Goal: Task Accomplishment & Management: Manage account settings

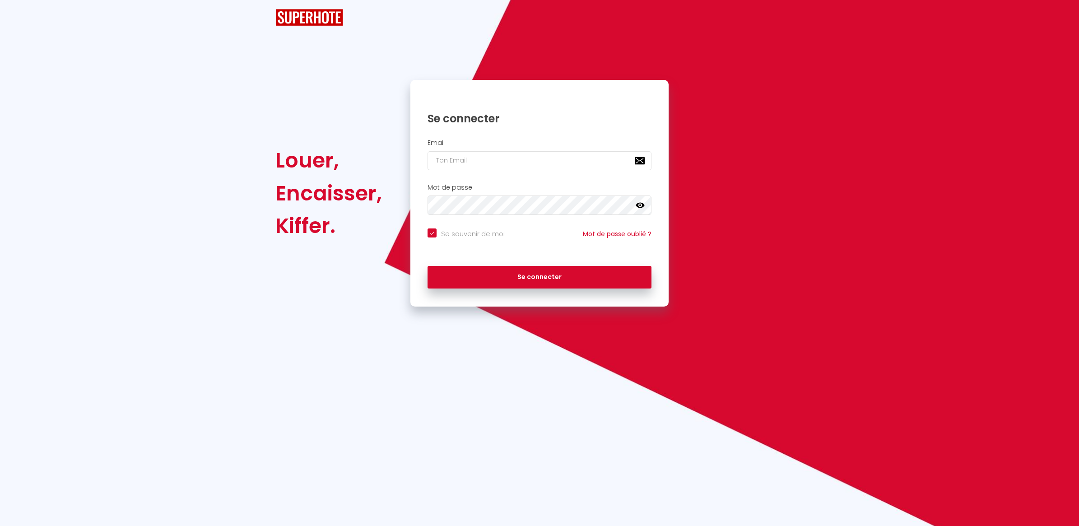
checkbox input "true"
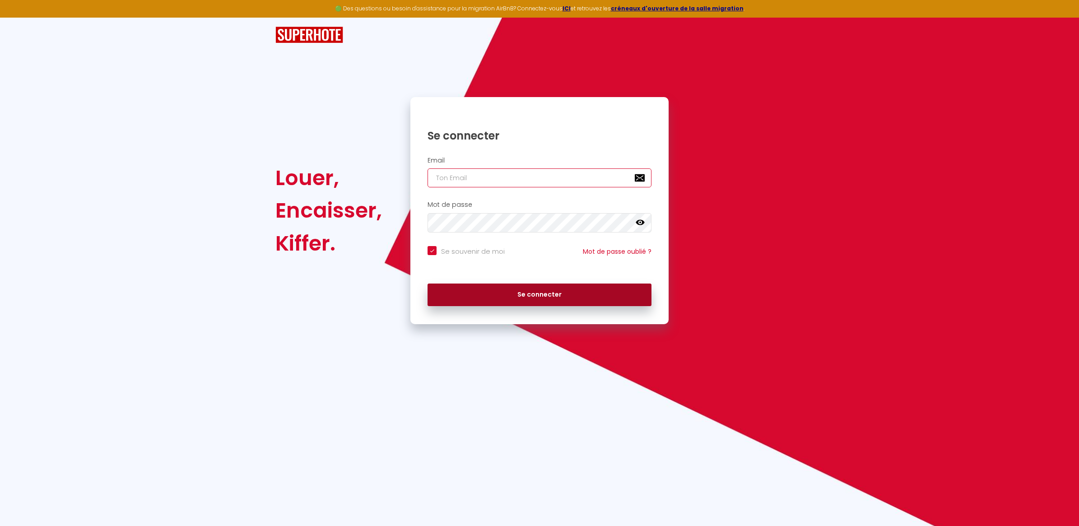
type input "[PERSON_NAME][EMAIL_ADDRESS][DOMAIN_NAME]"
click at [509, 290] on button "Se connecter" at bounding box center [539, 294] width 224 height 23
checkbox input "true"
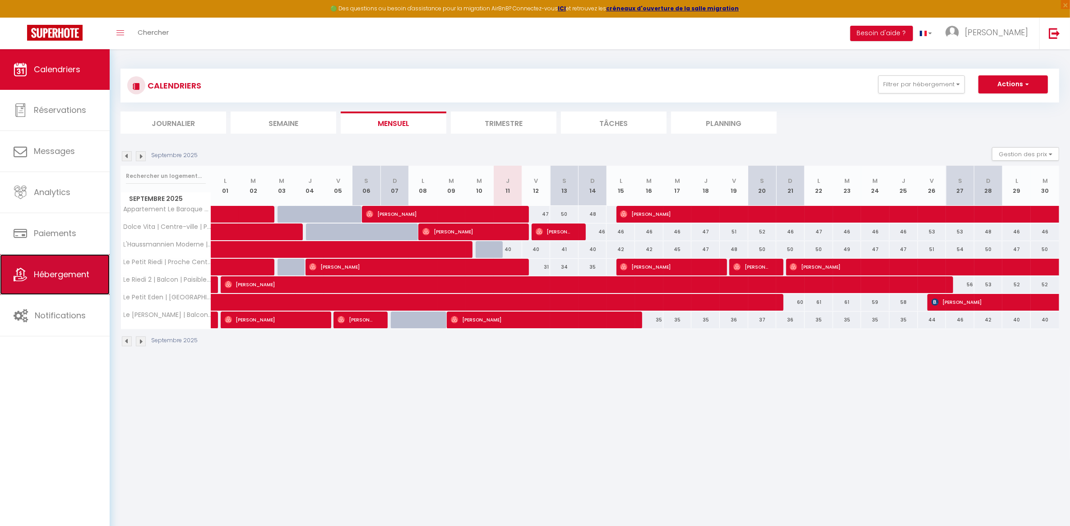
click at [67, 262] on link "Hébergement" at bounding box center [55, 274] width 110 height 41
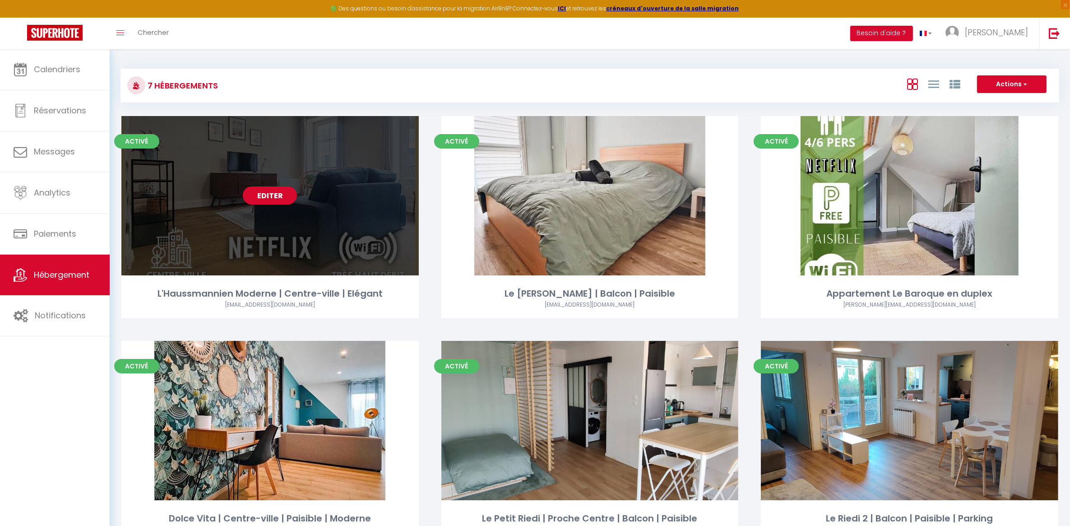
click at [258, 196] on link "Editer" at bounding box center [270, 195] width 54 height 18
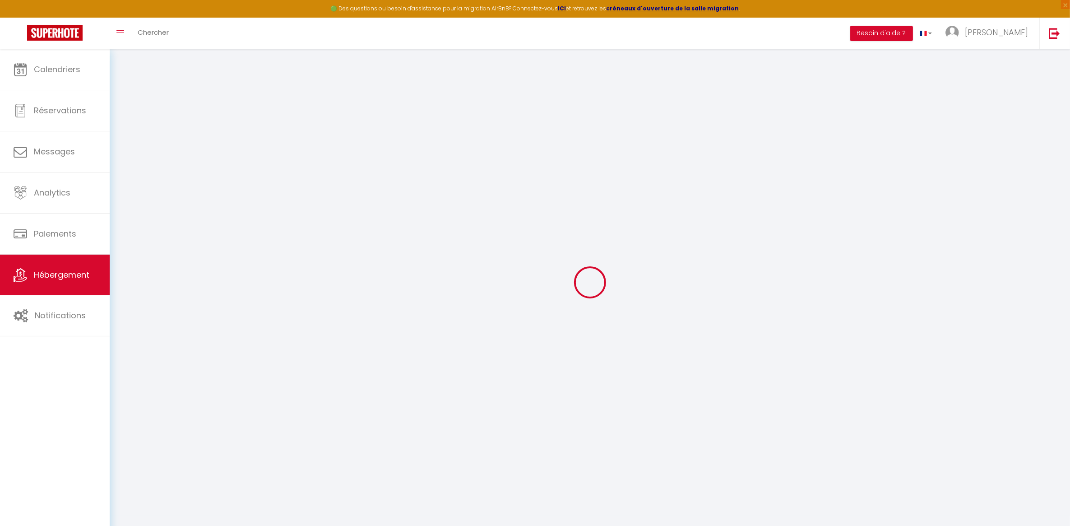
select select
checkbox input "false"
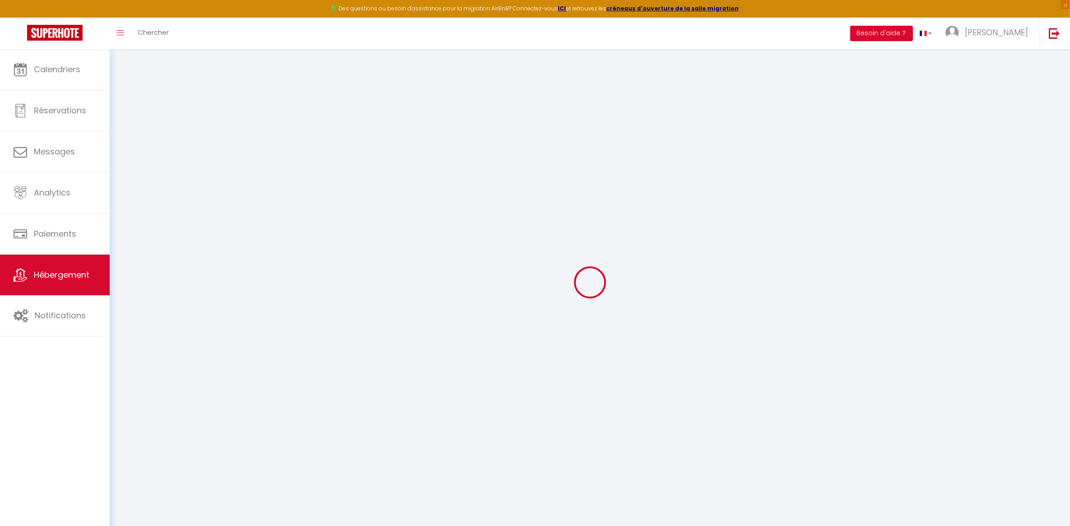
checkbox input "false"
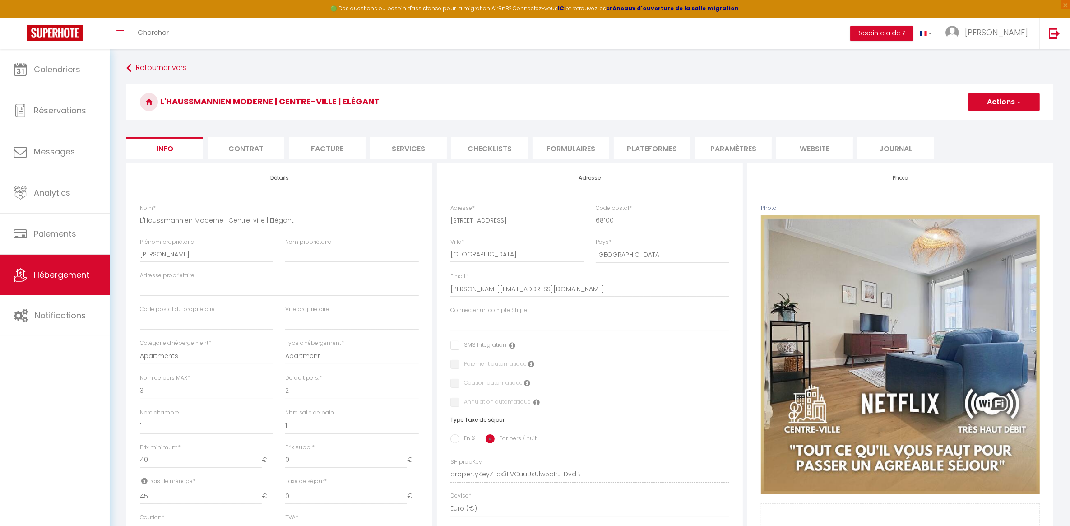
select select
checkbox input "false"
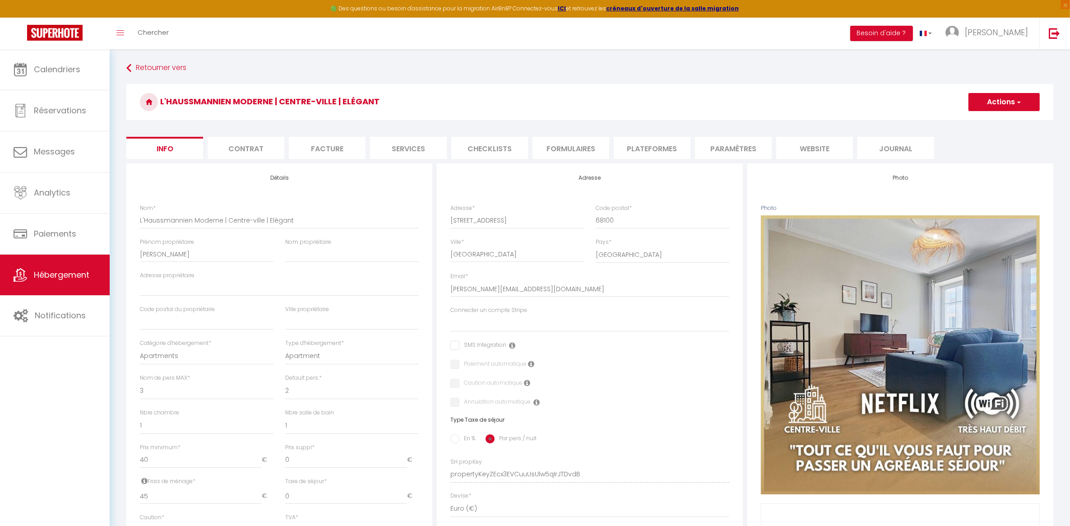
checkbox input "false"
click at [694, 152] on ul "Info Contrat Facture Services Checklists Formulaires Plateformes Paramètres web…" at bounding box center [589, 148] width 927 height 22
click at [655, 149] on li "Plateformes" at bounding box center [652, 148] width 77 height 22
select select
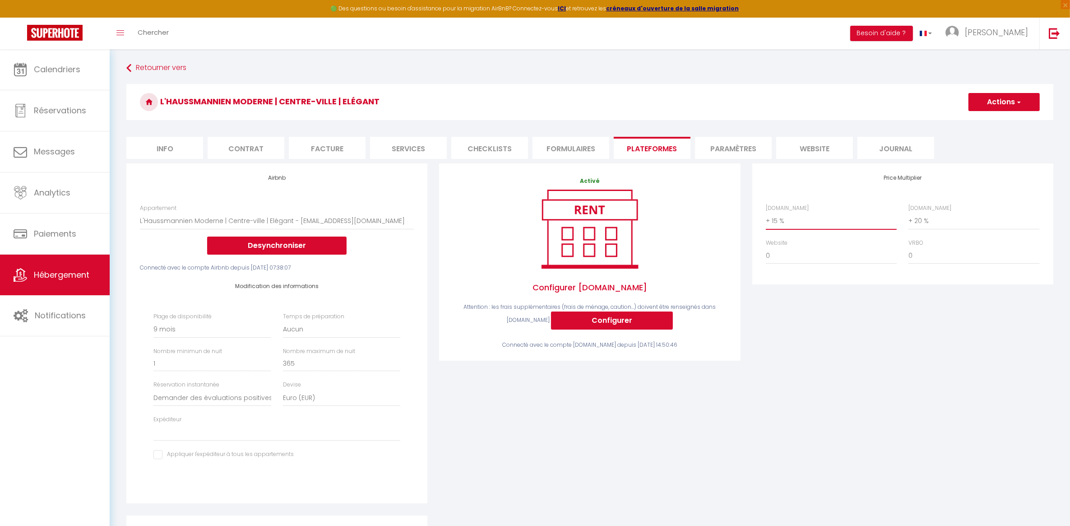
click at [823, 219] on select "0 + 1 % + 2 % + 3 % + 4 % + 5 % + 6 % + 7 % + 8 % + 9 %" at bounding box center [831, 220] width 131 height 17
select select "+ 17 %"
click at [766, 212] on select "0 + 1 % + 2 % + 3 % + 4 % + 5 % + 6 % + 7 % + 8 % + 9 %" at bounding box center [831, 220] width 131 height 17
select select
click at [996, 96] on button "Actions" at bounding box center [1003, 102] width 71 height 18
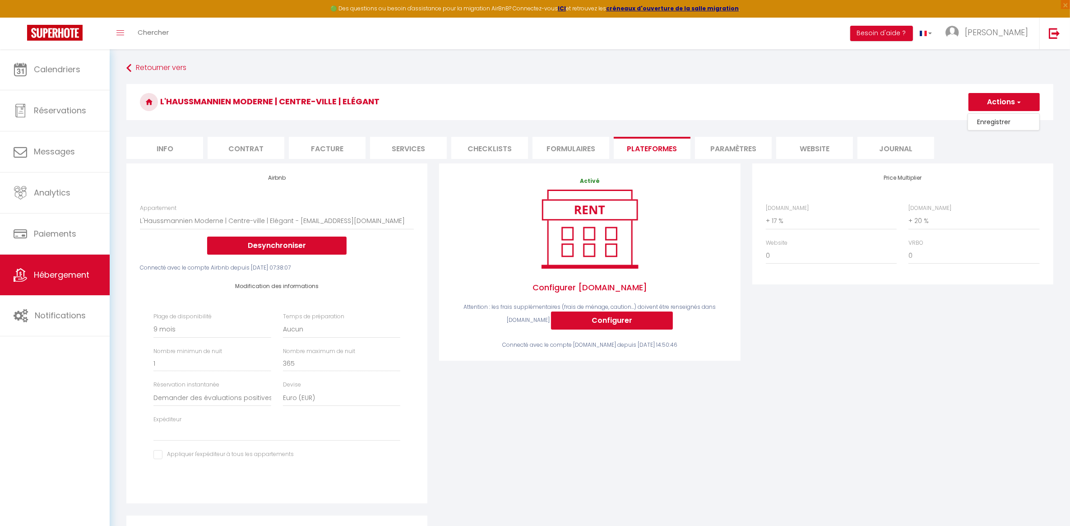
click at [990, 120] on link "Enregistrer" at bounding box center [1003, 122] width 71 height 12
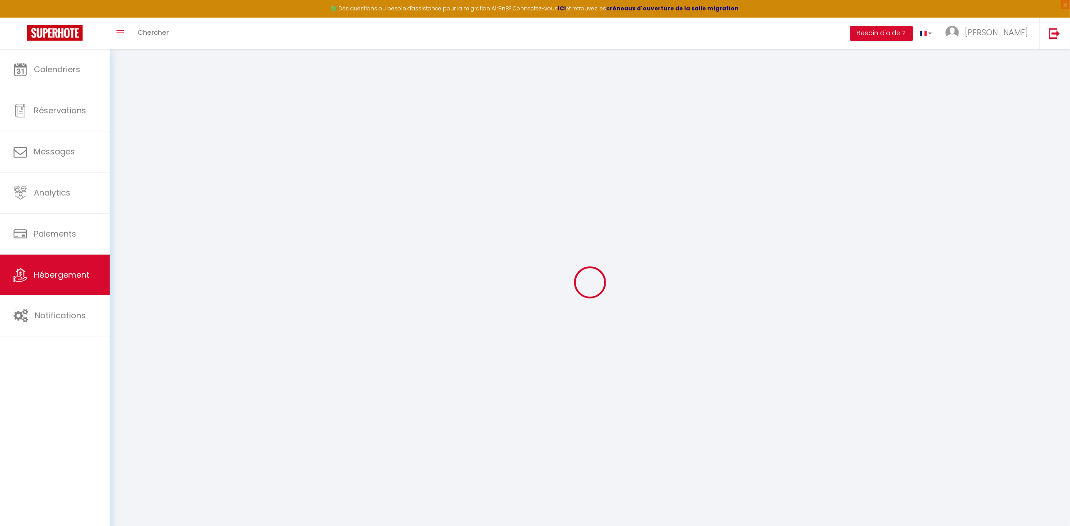
select select "270"
select select "well_reviewed_guests"
select select "EUR"
select select
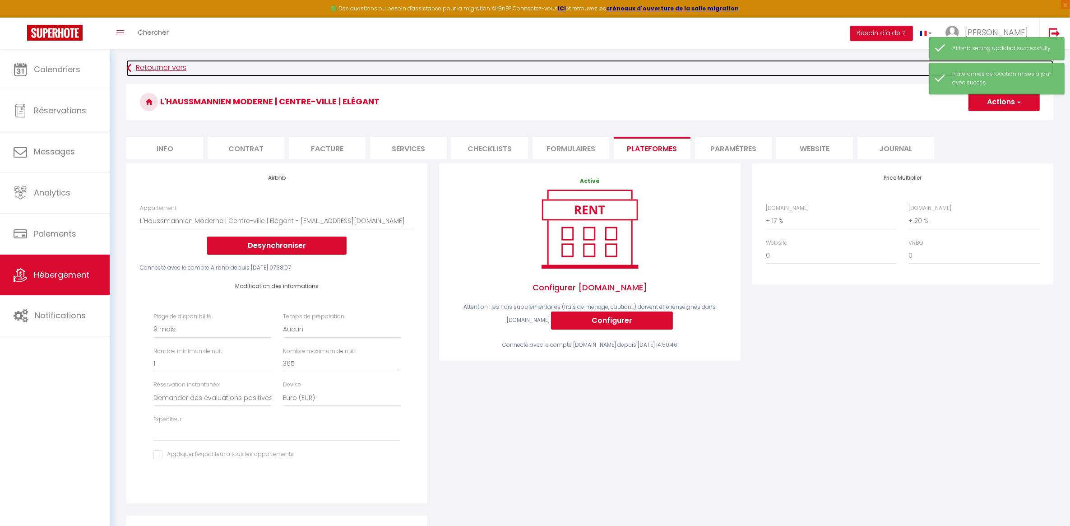
click at [145, 69] on link "Retourner vers" at bounding box center [589, 68] width 927 height 16
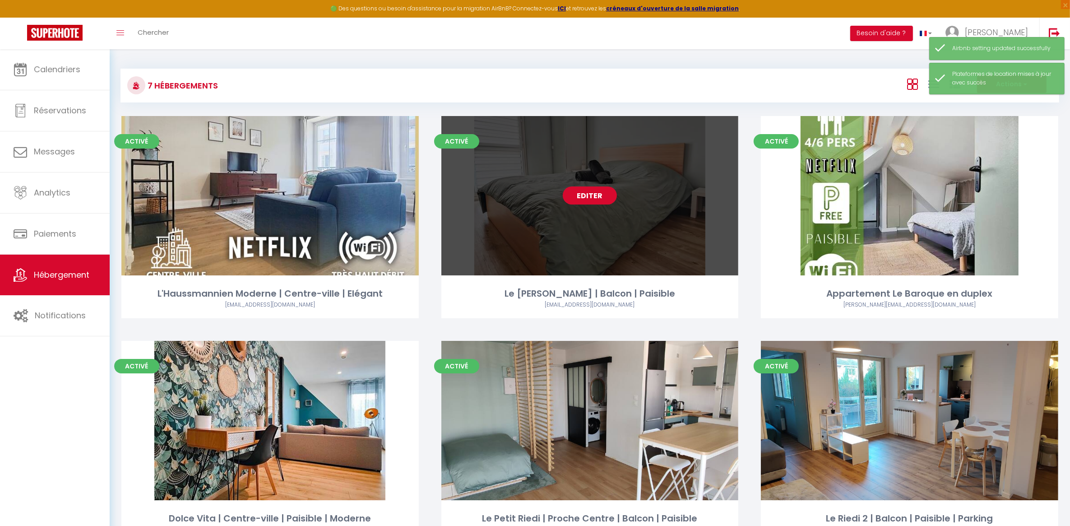
click at [592, 195] on link "Editer" at bounding box center [590, 195] width 54 height 18
select select "3"
select select "2"
select select "1"
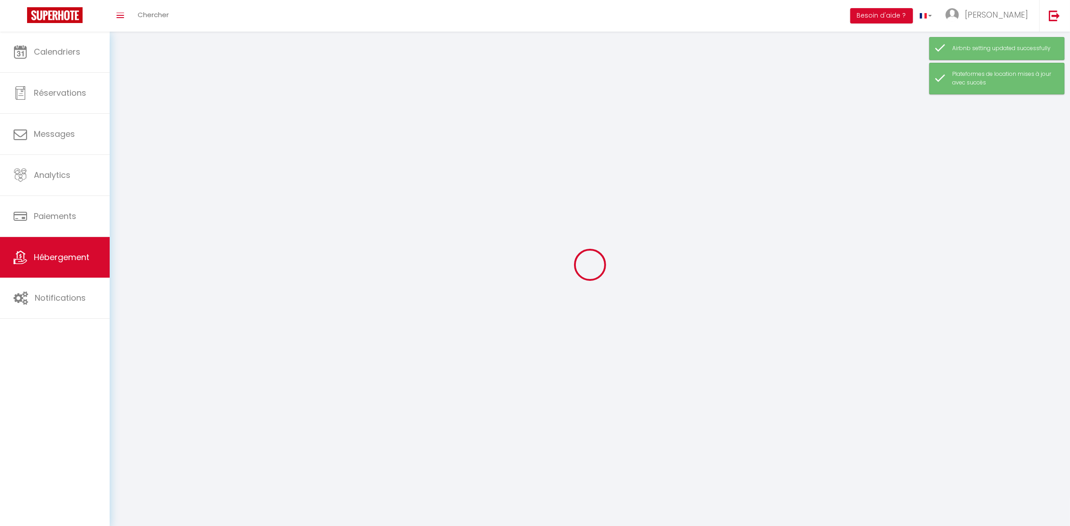
select select
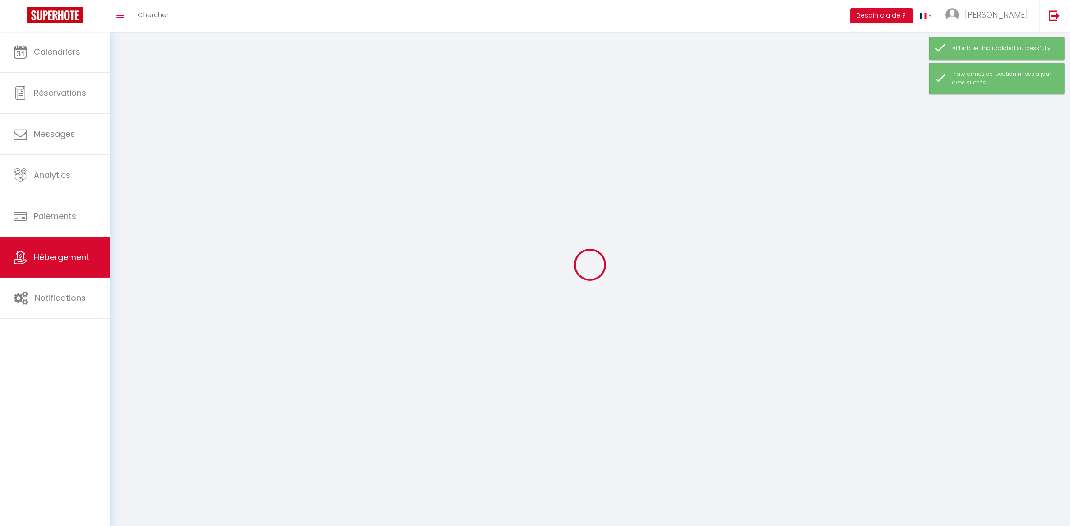
select select
checkbox input "false"
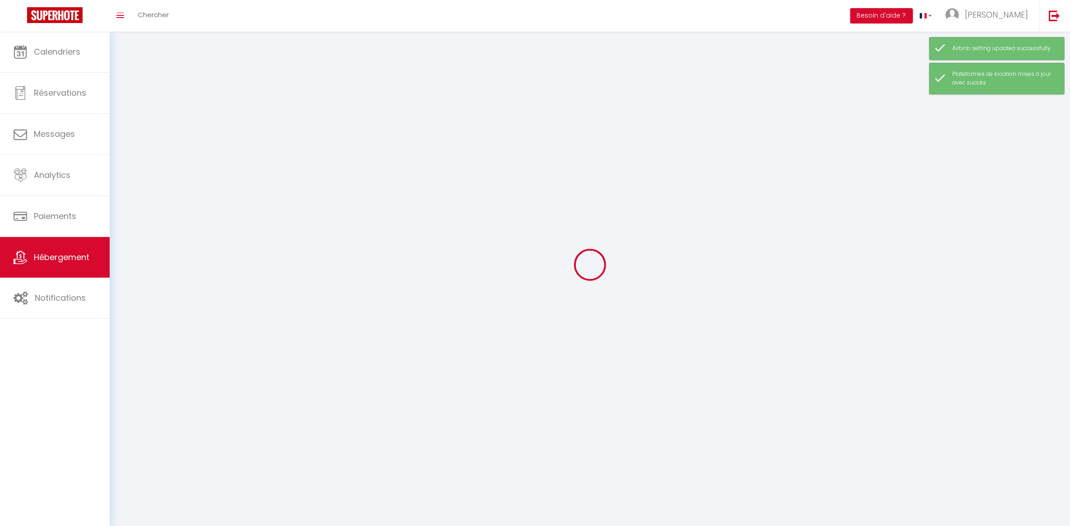
checkbox input "false"
select select
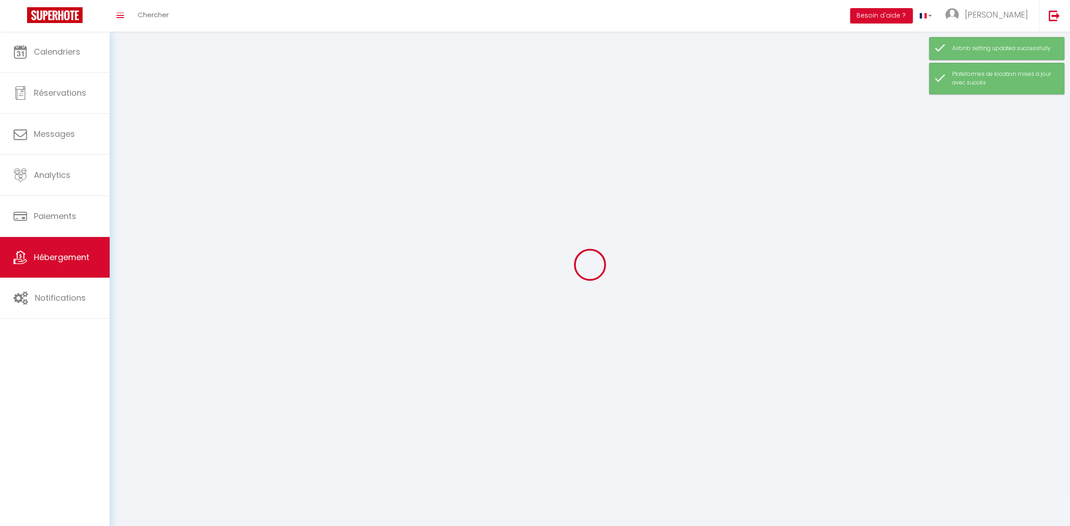
select select
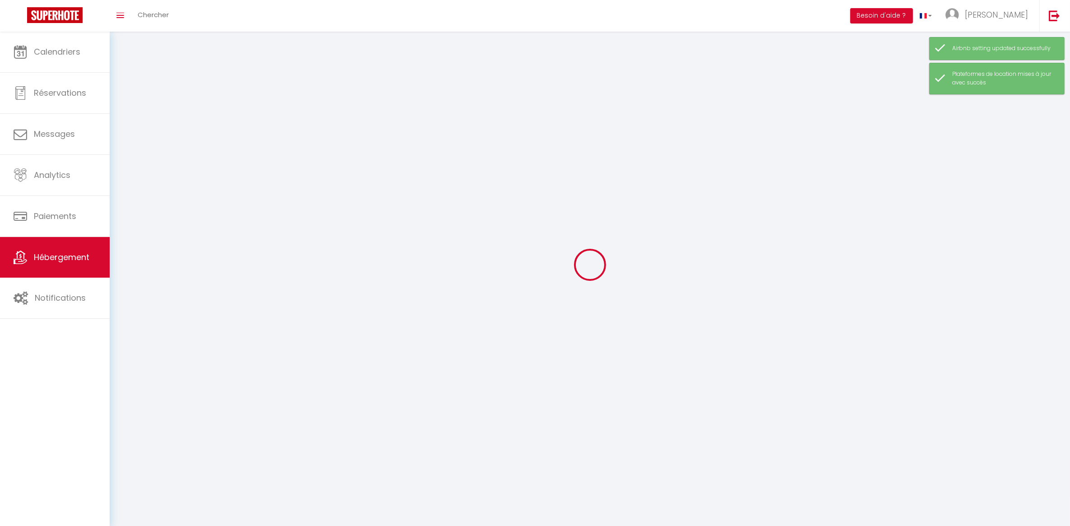
checkbox input "false"
select select
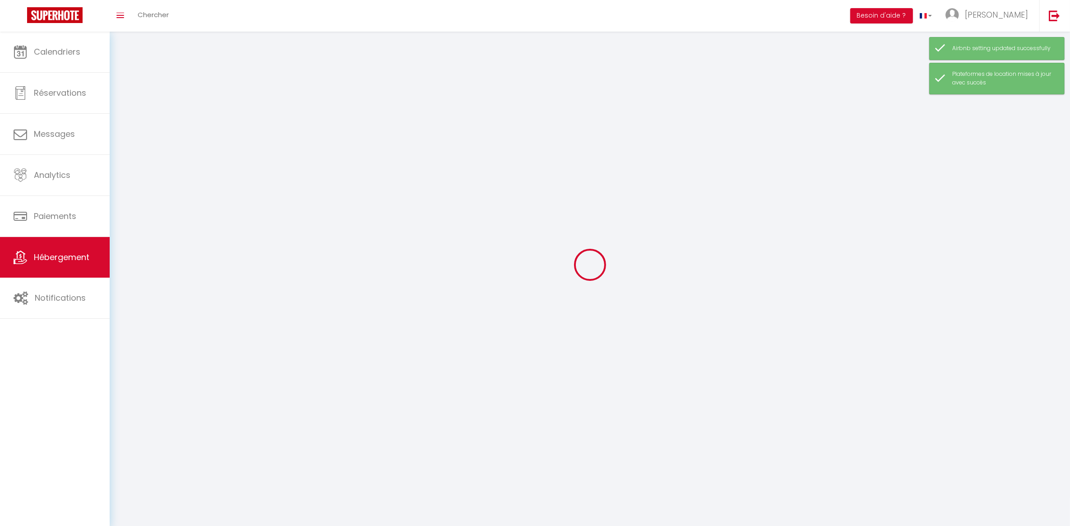
select select
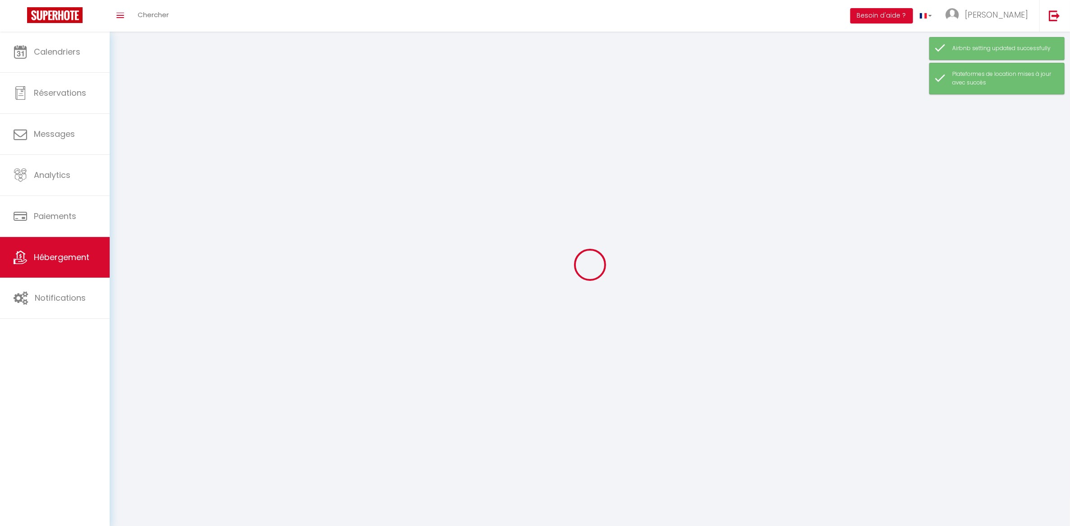
select select
checkbox input "false"
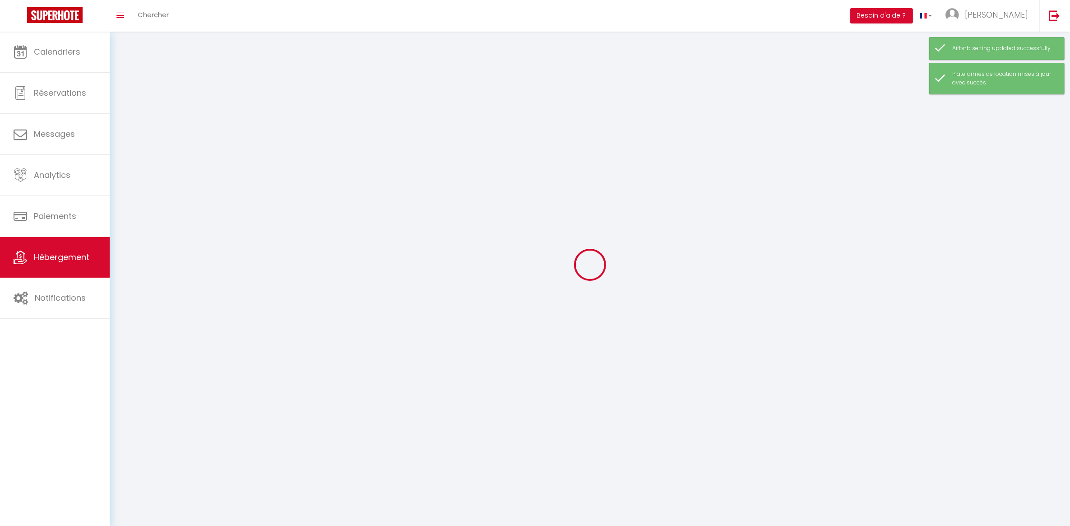
select select
select select "28"
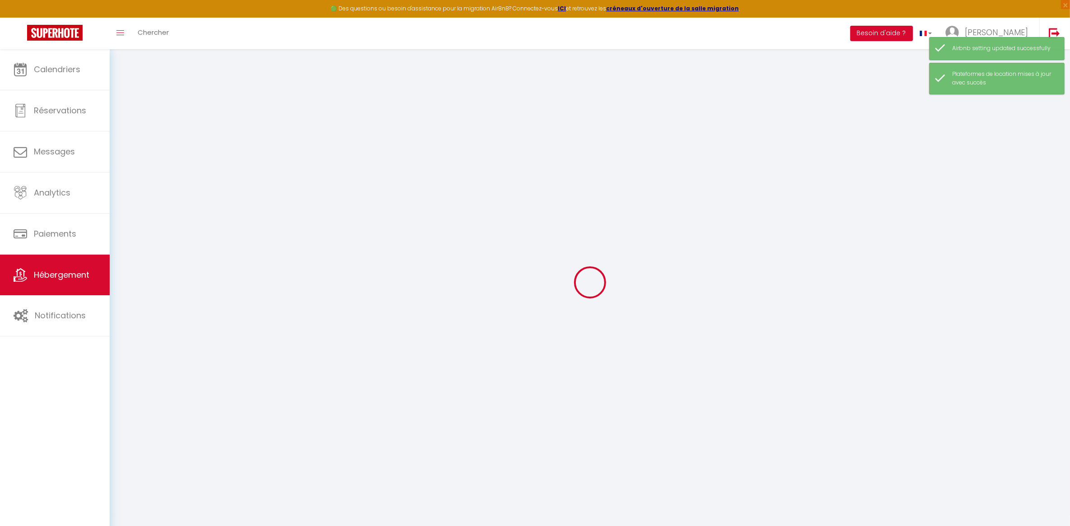
select select
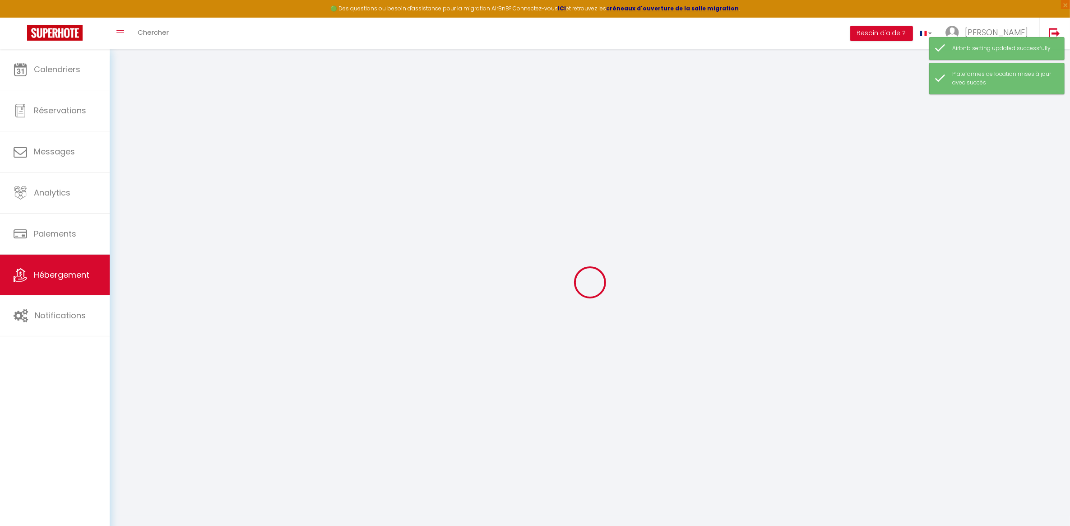
select select
checkbox input "false"
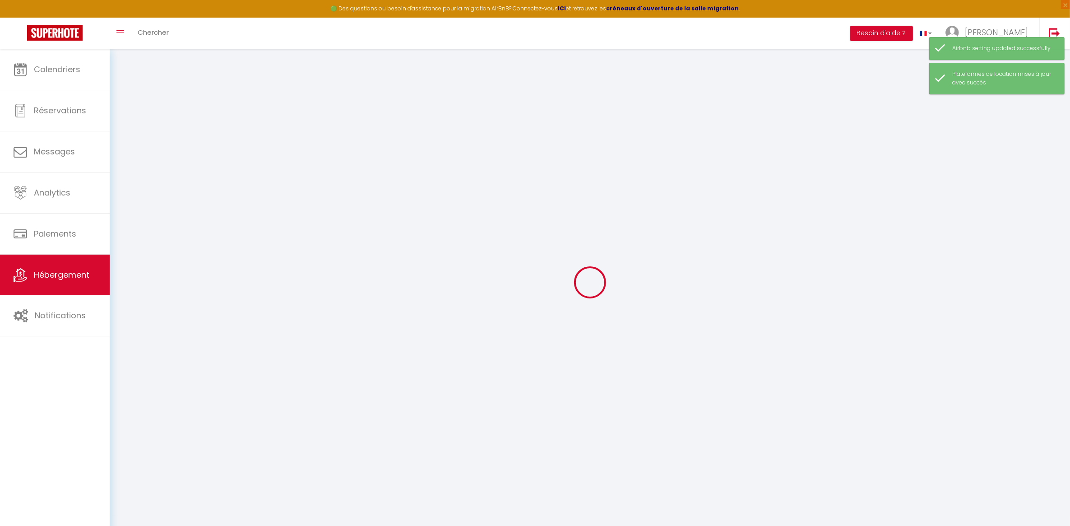
select select
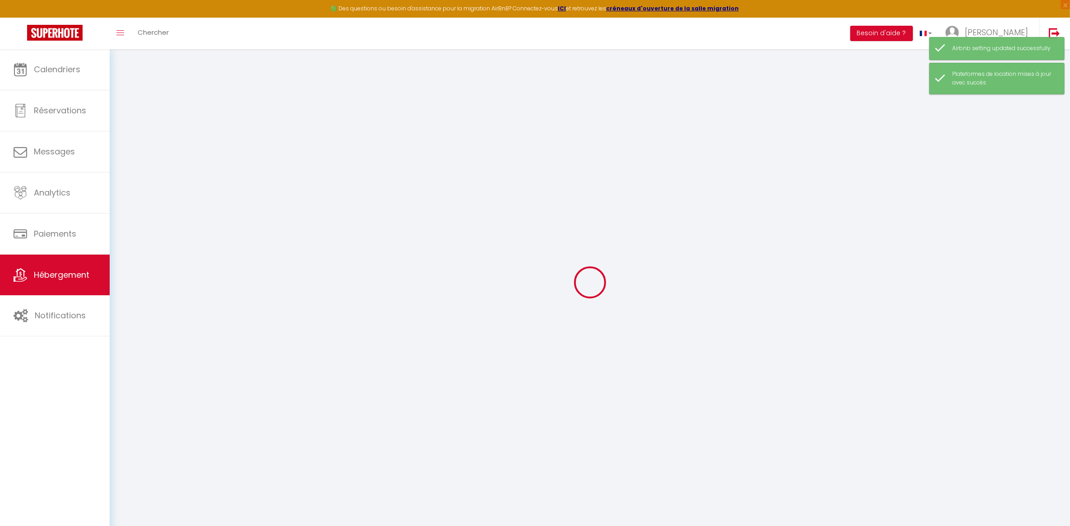
select select
checkbox input "false"
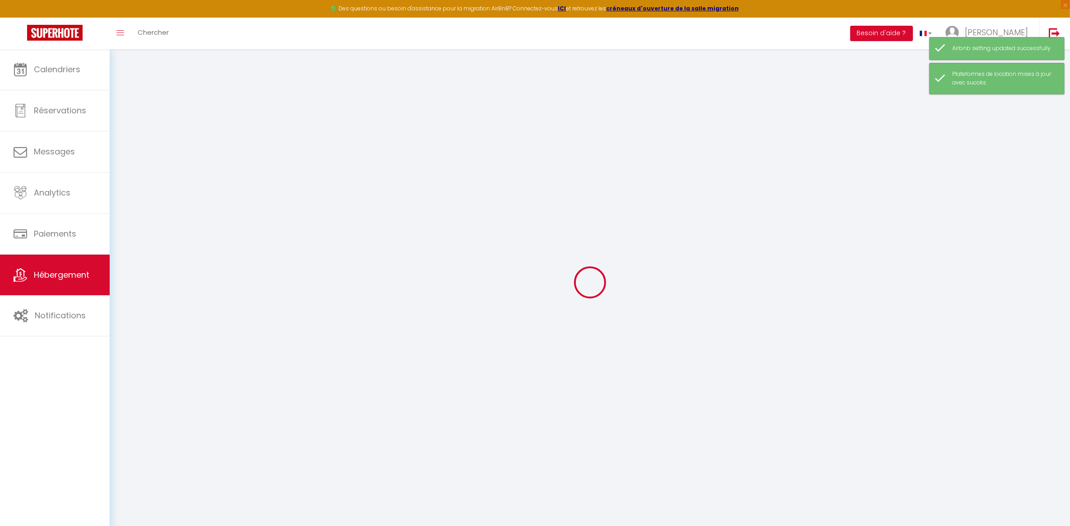
checkbox input "false"
select select
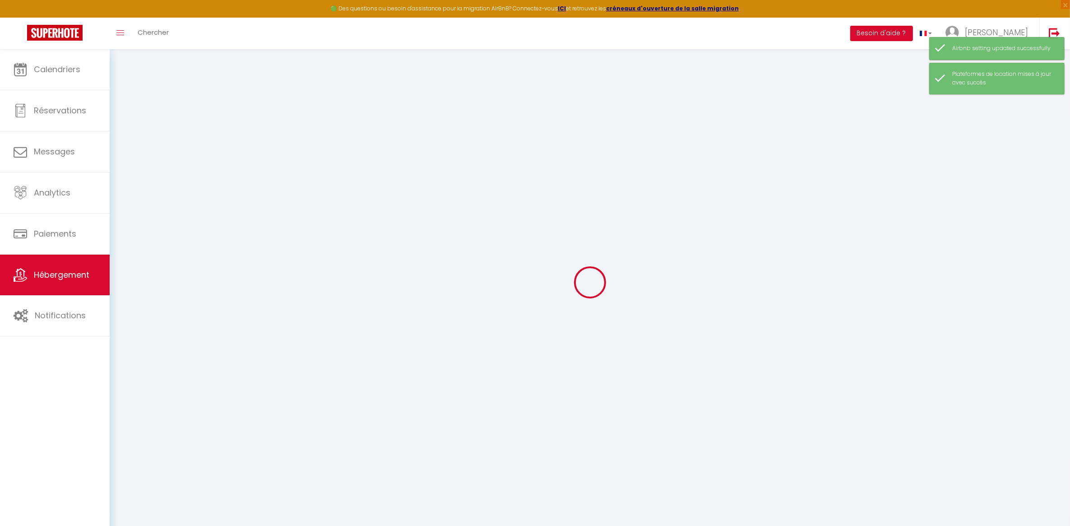
select select
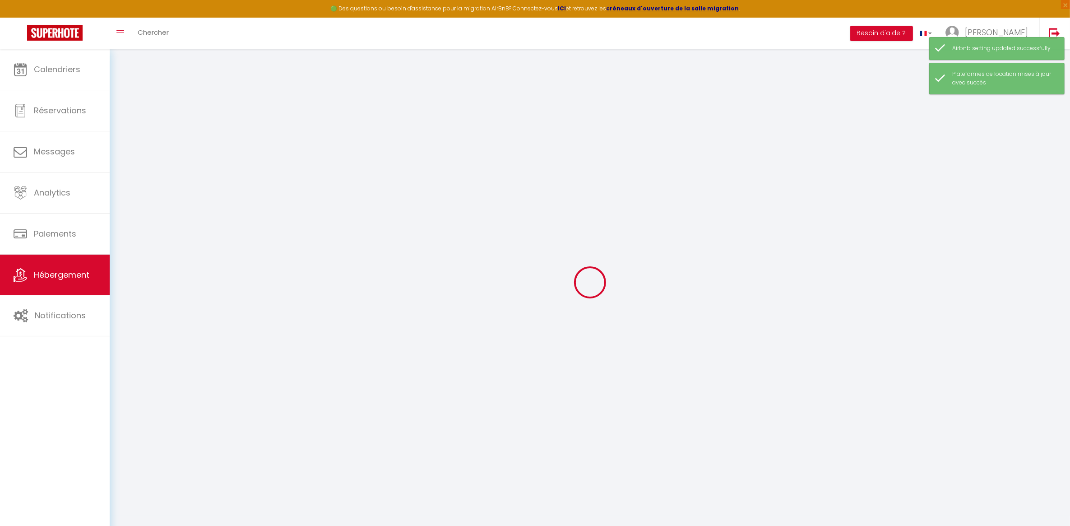
checkbox input "false"
select select
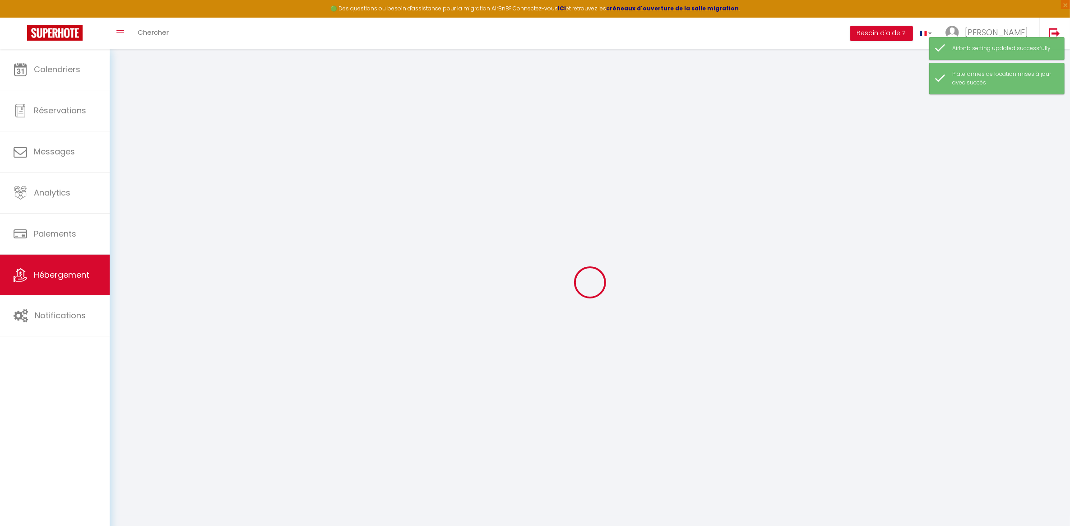
select select
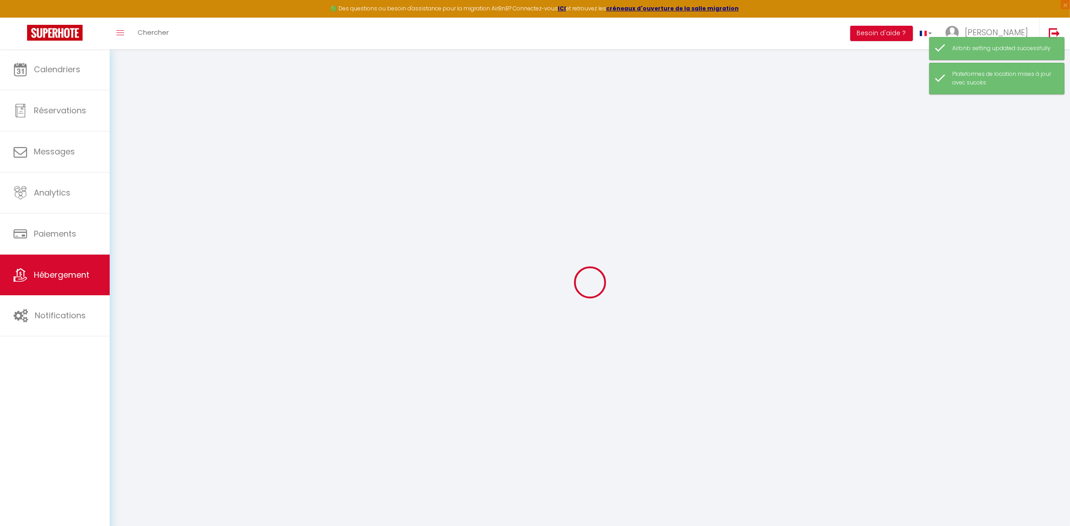
select select
checkbox input "false"
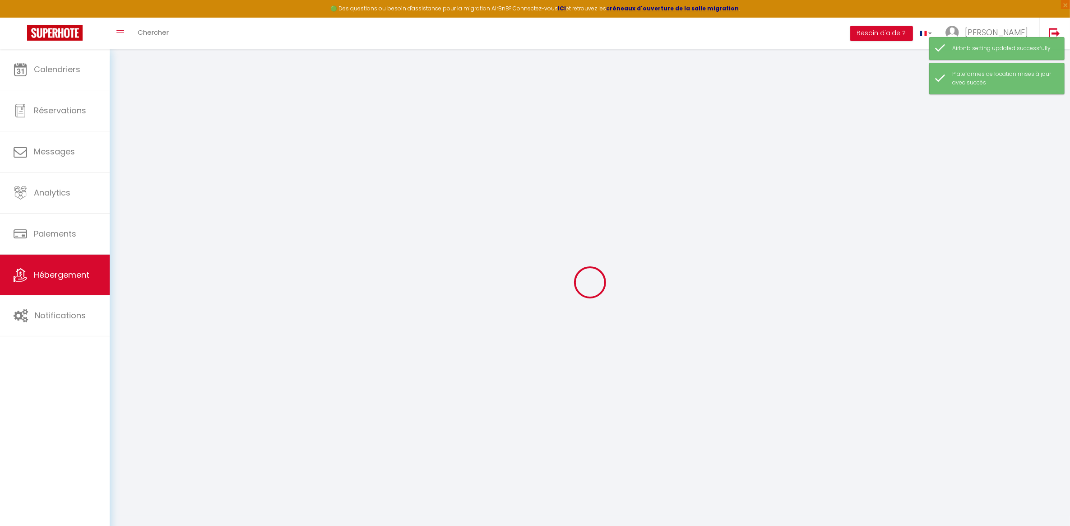
checkbox input "false"
select select
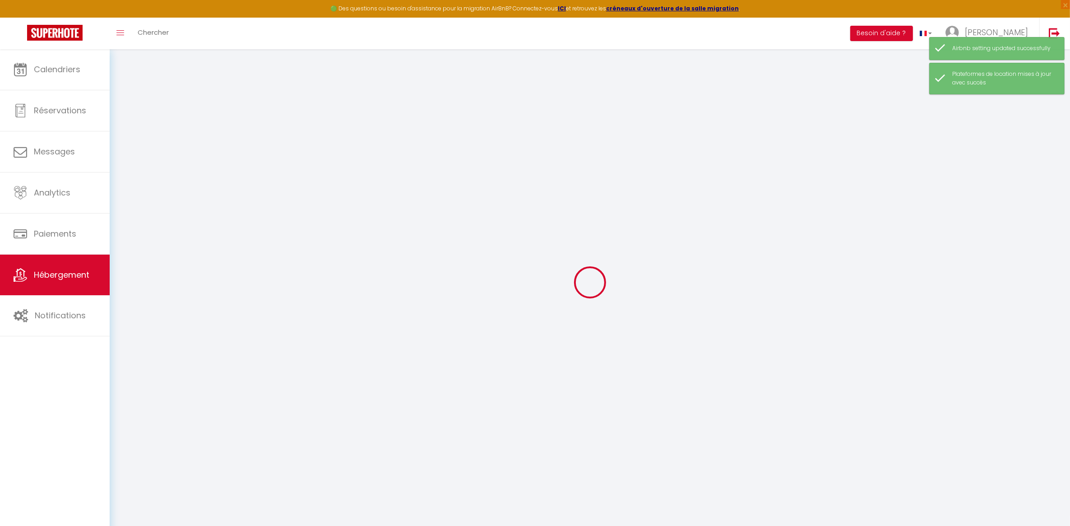
select select
checkbox input "false"
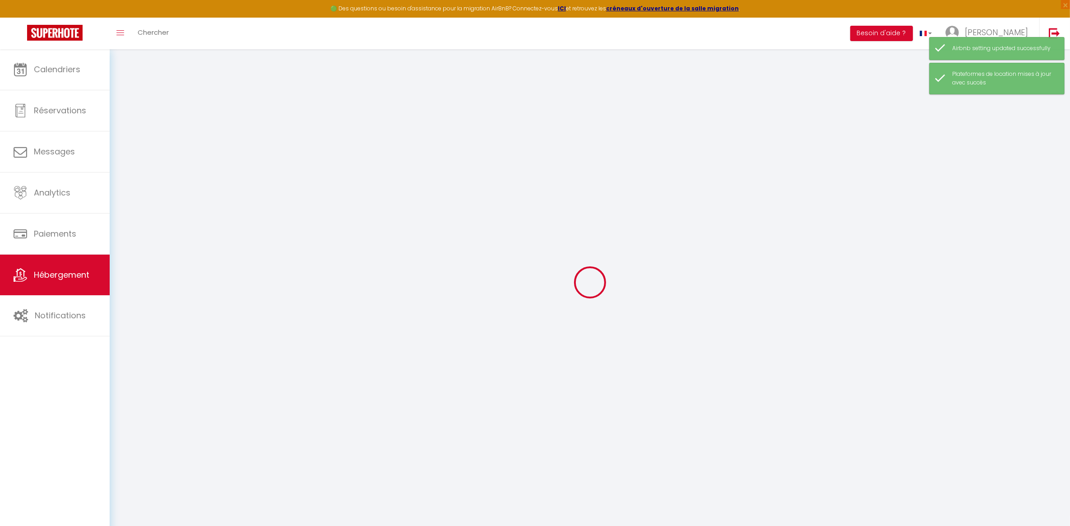
checkbox input "false"
select select
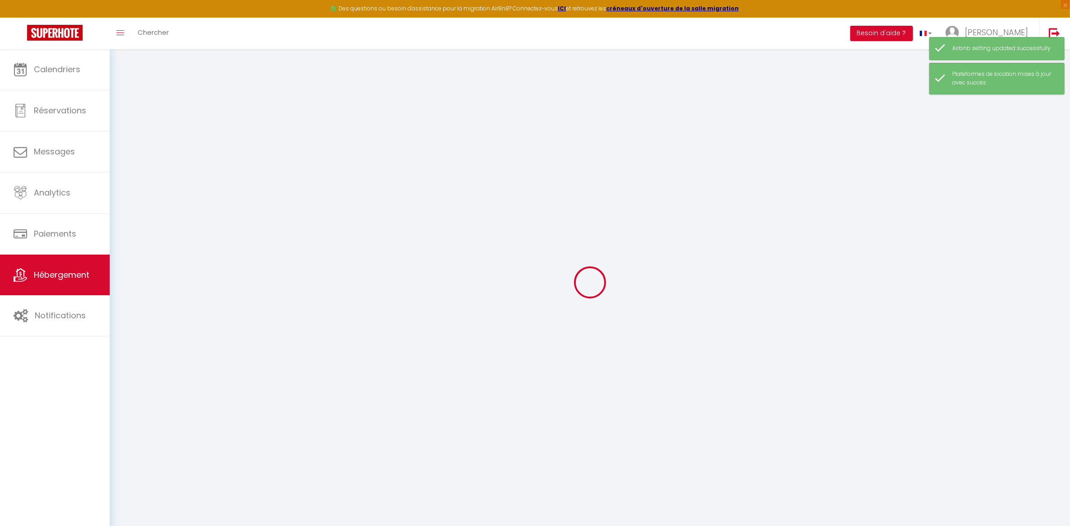
type input "Le [PERSON_NAME] | Balcon | Paisible"
type input "[PERSON_NAME]"
select select "2"
select select "0"
type input "35"
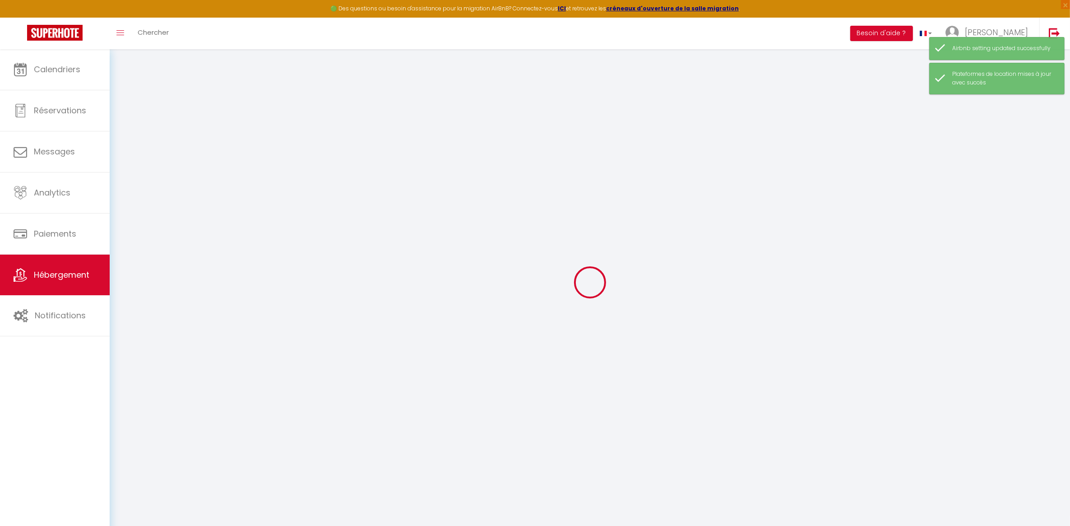
type input "45"
select select
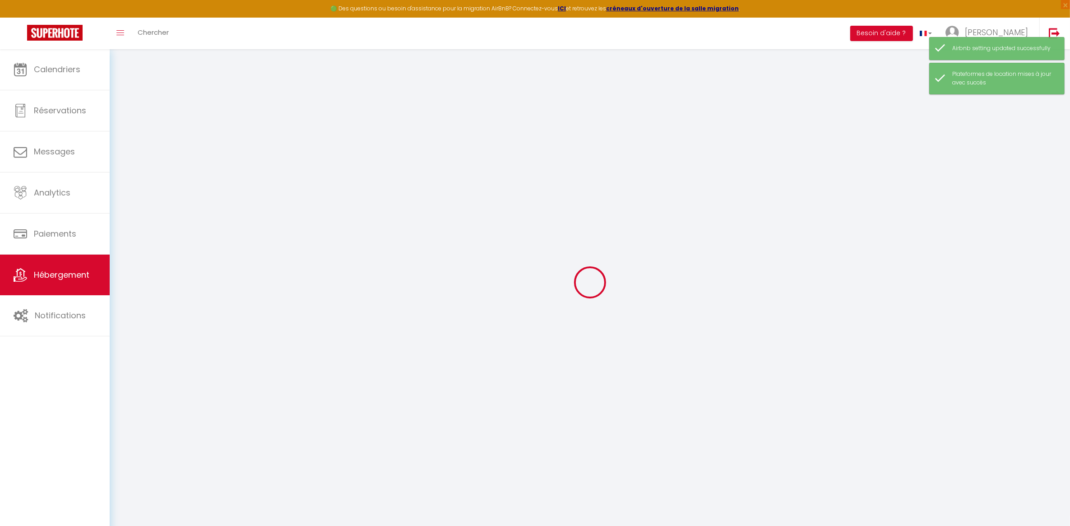
select select
type input "[STREET_ADDRESS]"
type input "68400"
type input "Riedisheim"
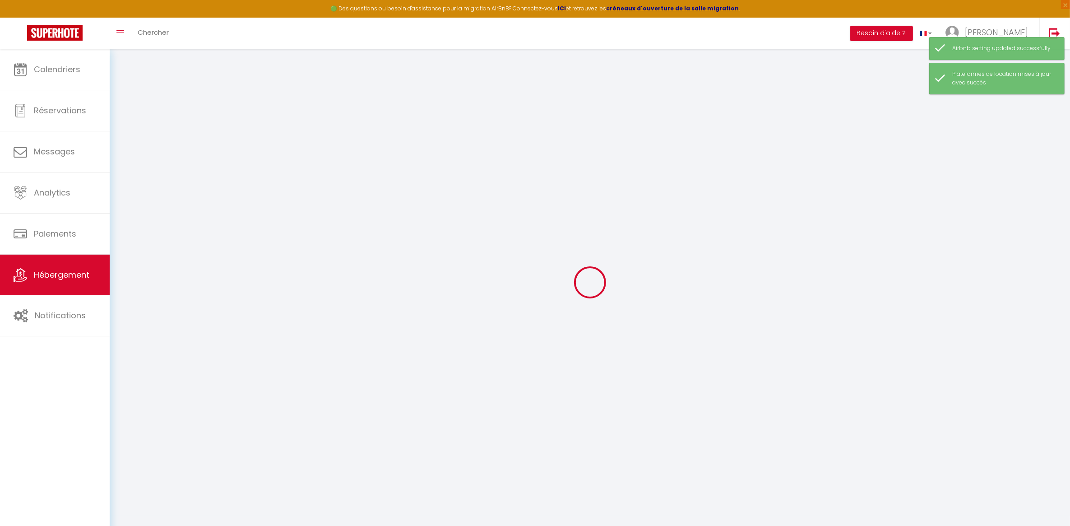
type input "[PERSON_NAME][EMAIL_ADDRESS][DOMAIN_NAME]"
select select
checkbox input "false"
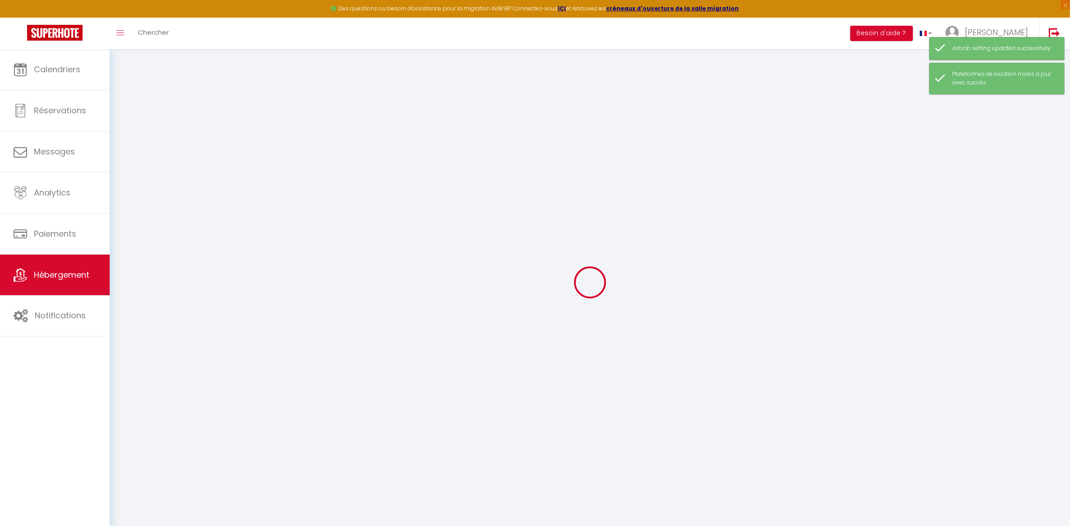
checkbox input "false"
type input "0"
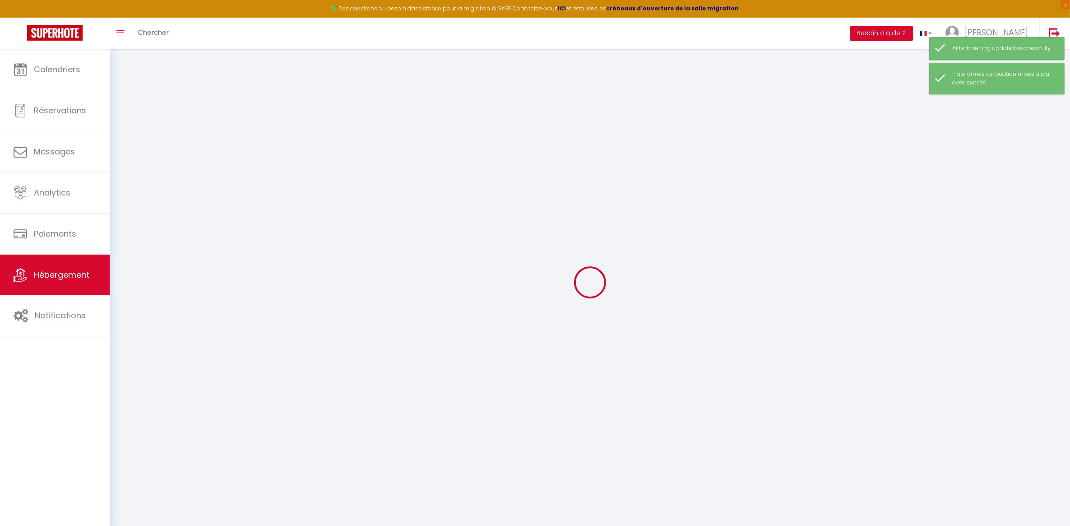
select select
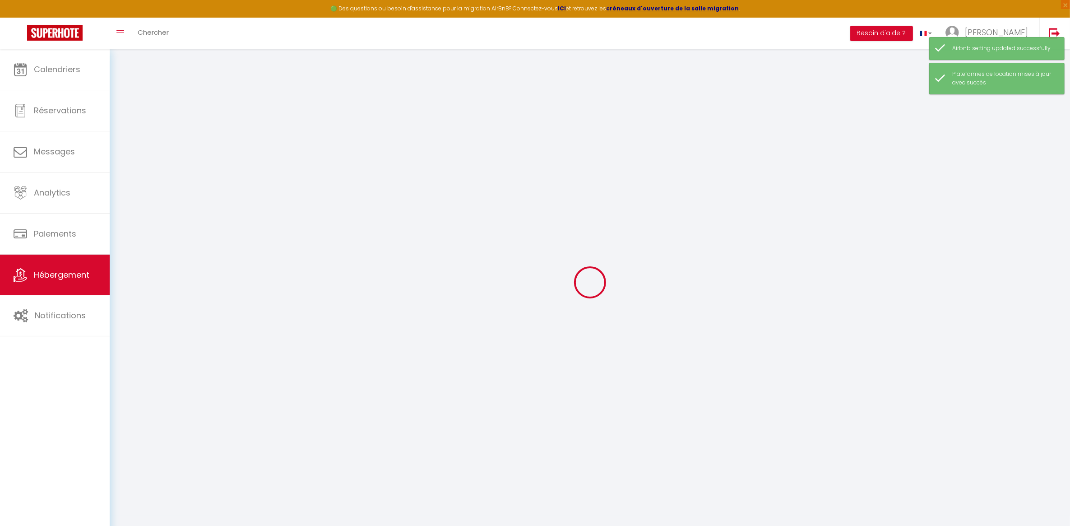
select select
checkbox input "false"
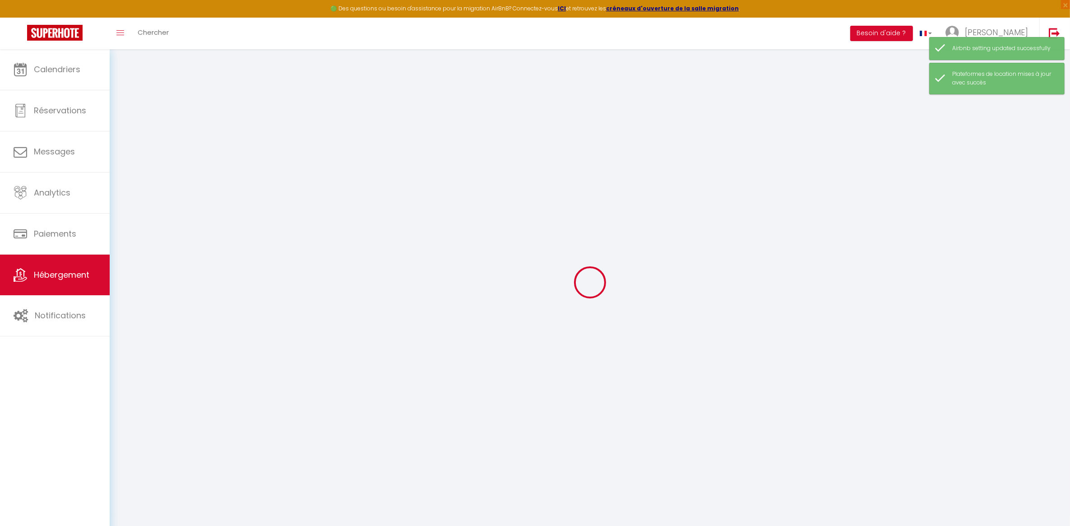
checkbox input "false"
select select
checkbox input "false"
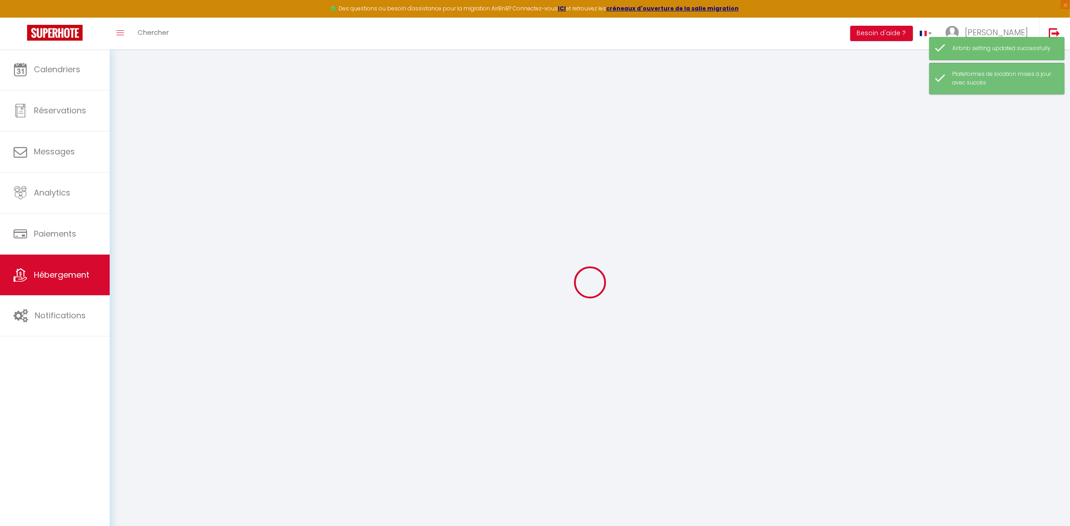
checkbox input "false"
select select "14:00"
select select
select select "11:00"
select select "30"
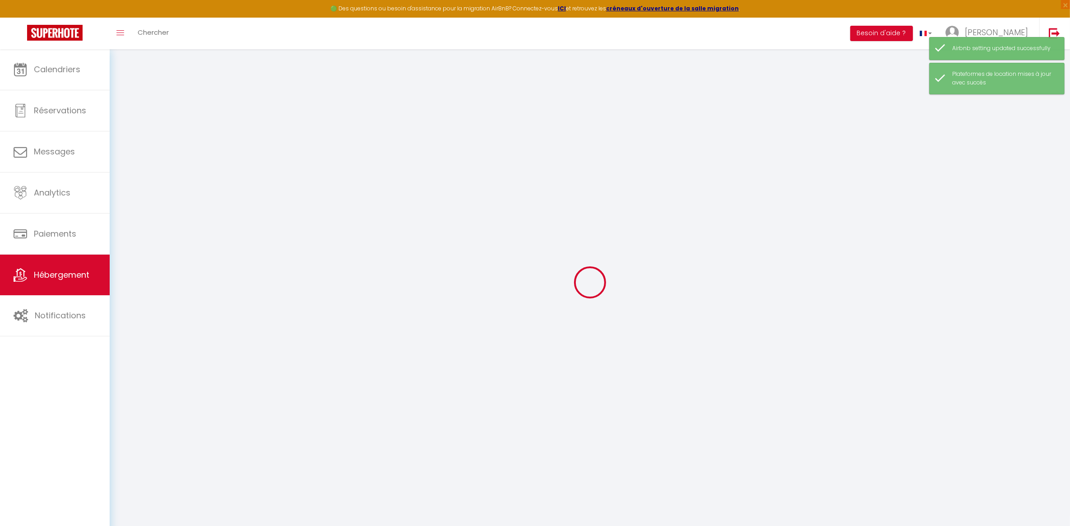
select select "120"
select select "19:00"
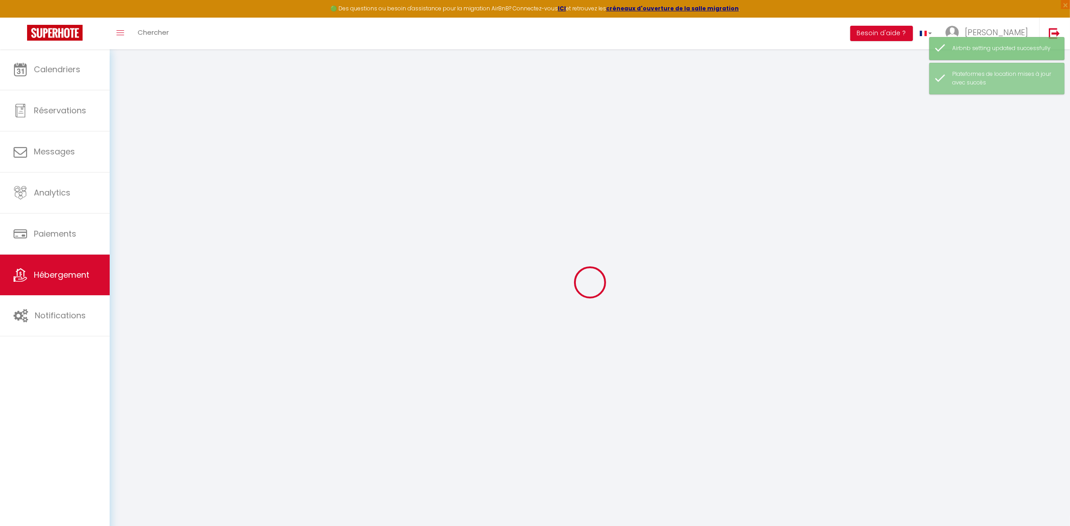
select select
checkbox input "false"
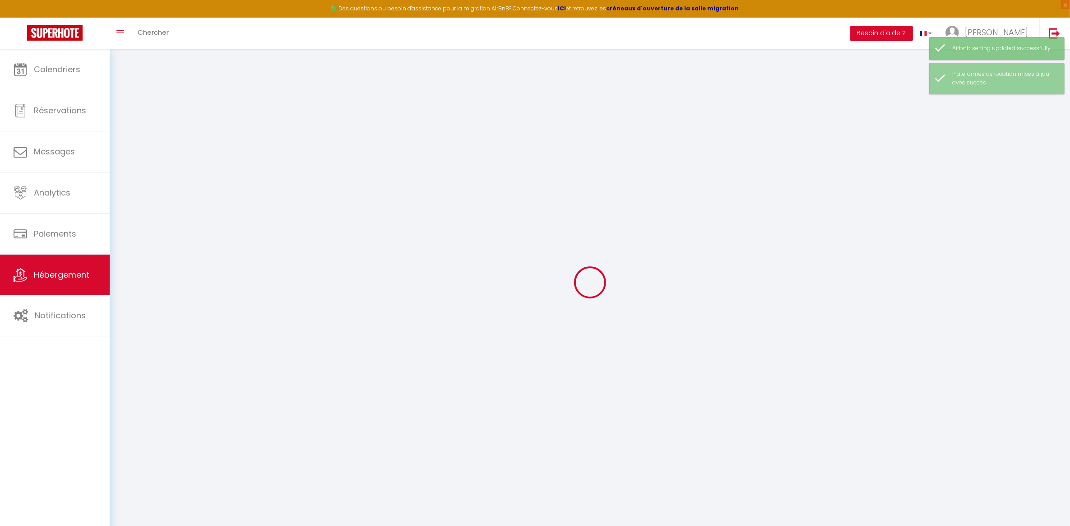
checkbox input "false"
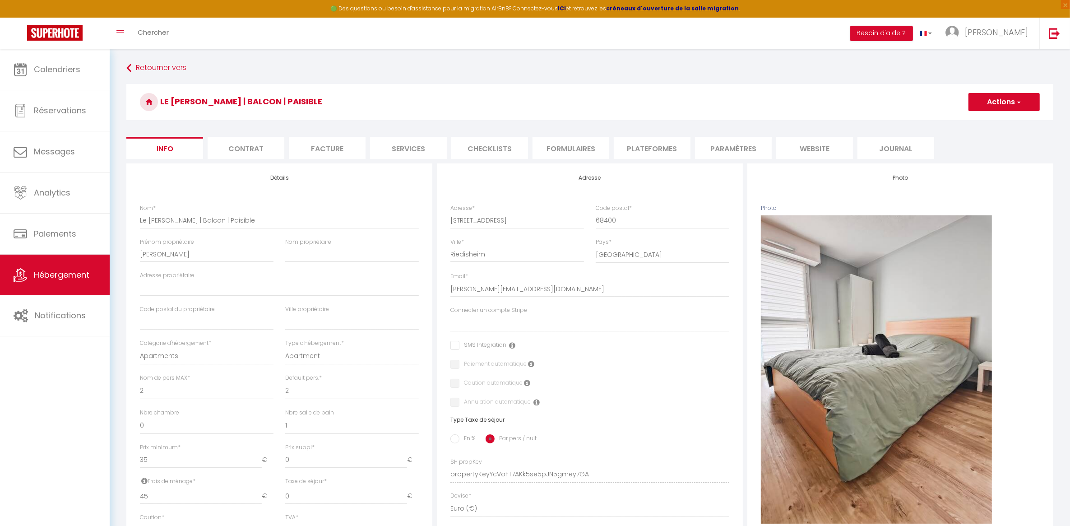
select select
checkbox input "false"
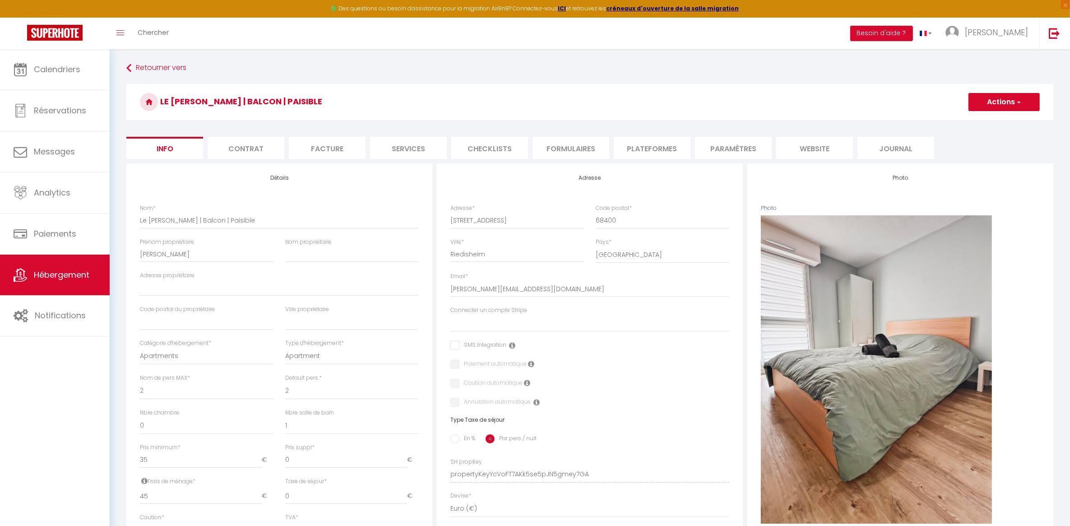
checkbox input "false"
click at [666, 147] on li "Plateformes" at bounding box center [652, 148] width 77 height 22
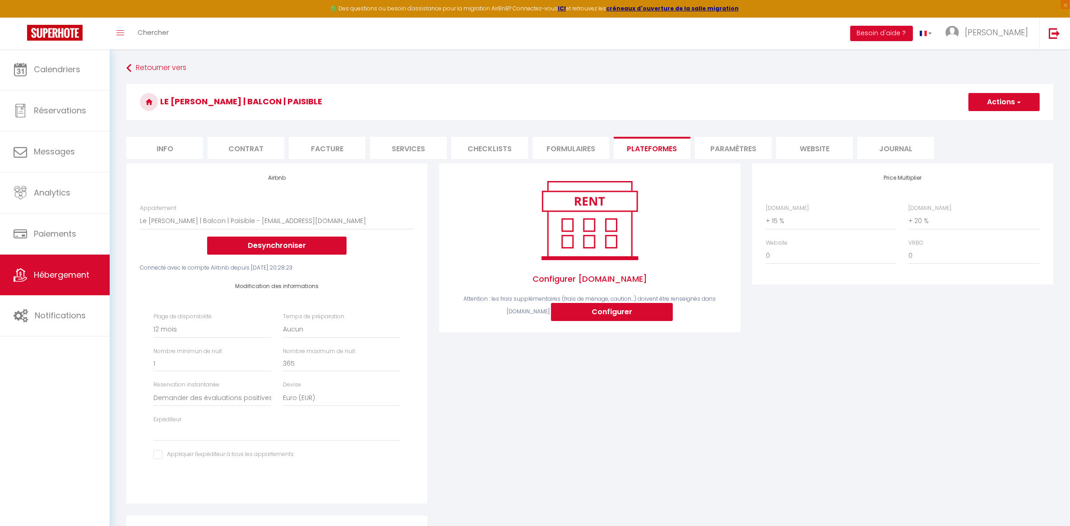
select select
click at [824, 218] on select "0 + 1 % + 2 % + 3 % + 4 % + 5 % + 6 % + 7 % + 8 % + 9 %" at bounding box center [831, 220] width 131 height 17
select select "+ 17 %"
click at [766, 212] on select "0 + 1 % + 2 % + 3 % + 4 % + 5 % + 6 % + 7 % + 8 % + 9 %" at bounding box center [831, 220] width 131 height 17
select select
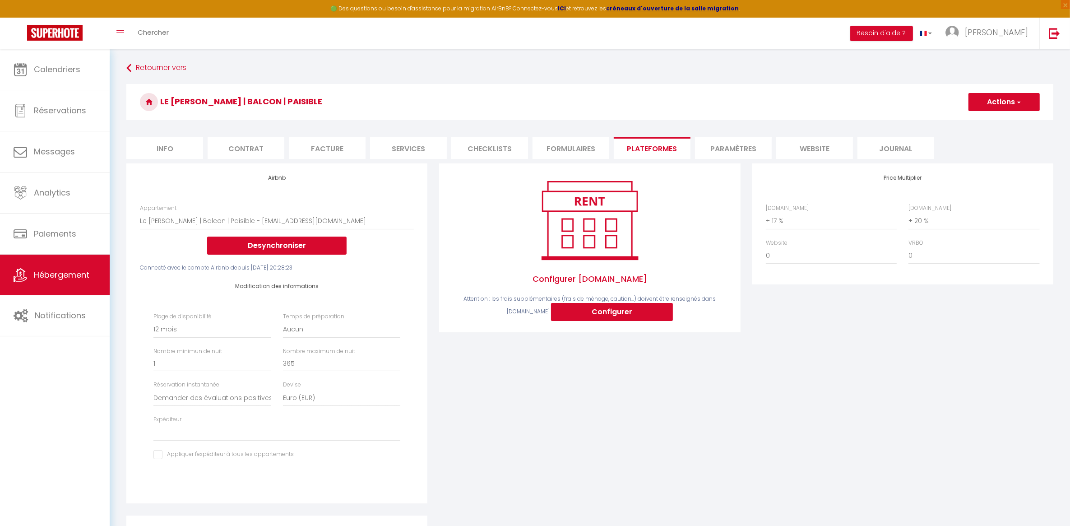
click at [1002, 102] on button "Actions" at bounding box center [1003, 102] width 71 height 18
click at [991, 123] on link "Enregistrer" at bounding box center [1003, 122] width 71 height 12
select select "365"
select select "well_reviewed_guests"
select select "EUR"
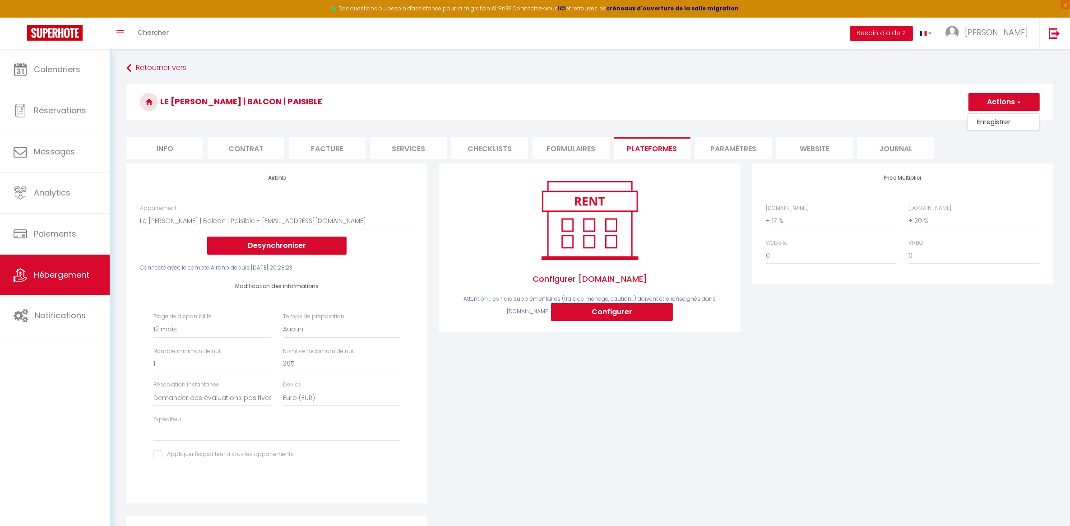
select select
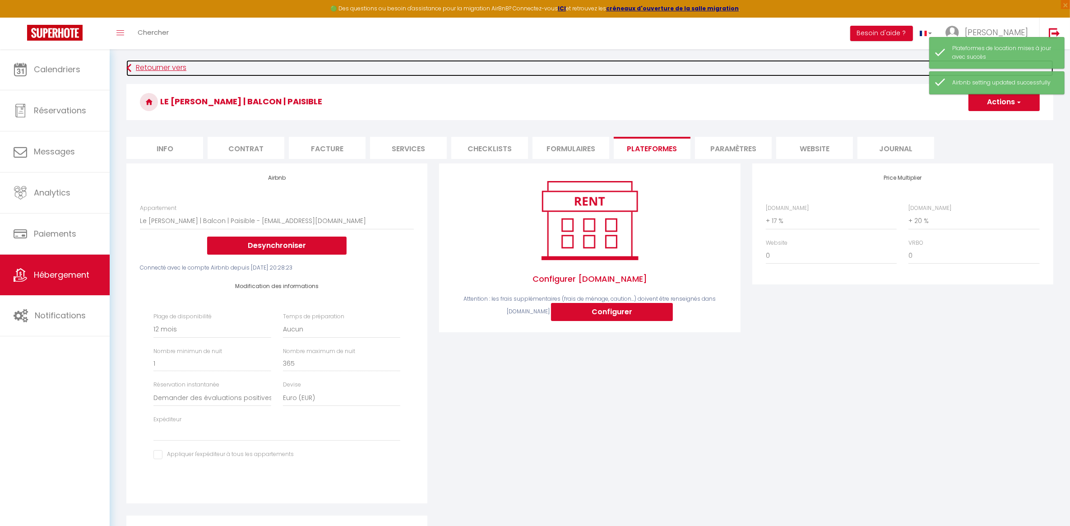
click at [140, 60] on link "Retourner vers" at bounding box center [589, 68] width 927 height 16
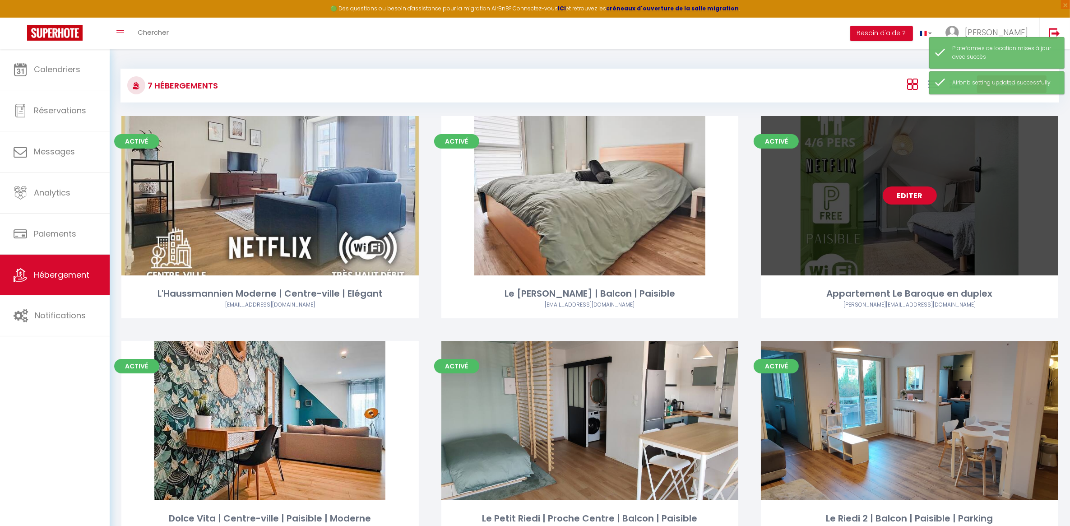
click at [913, 195] on link "Editer" at bounding box center [910, 195] width 54 height 18
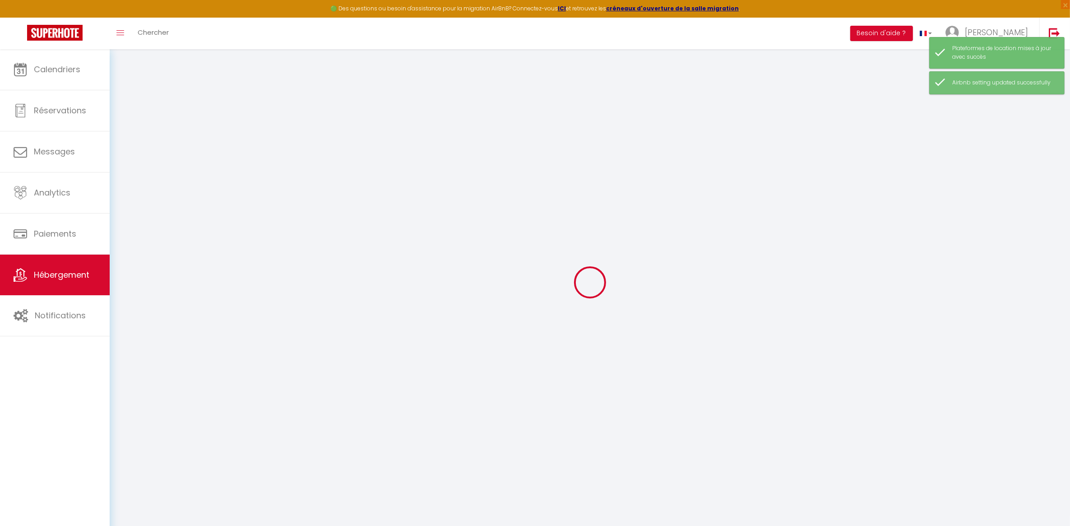
select select
checkbox input "false"
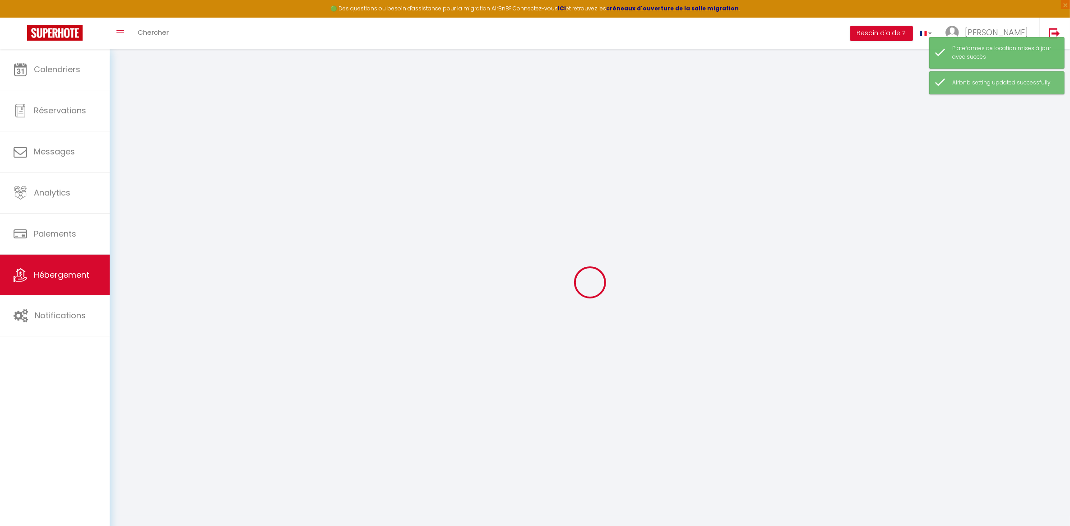
checkbox input "false"
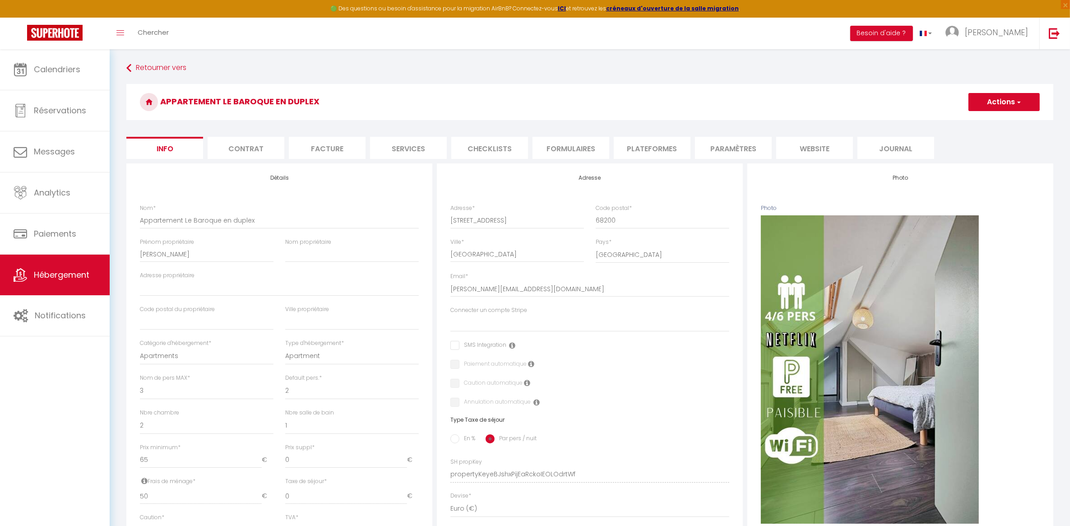
click at [662, 145] on li "Plateformes" at bounding box center [652, 148] width 77 height 22
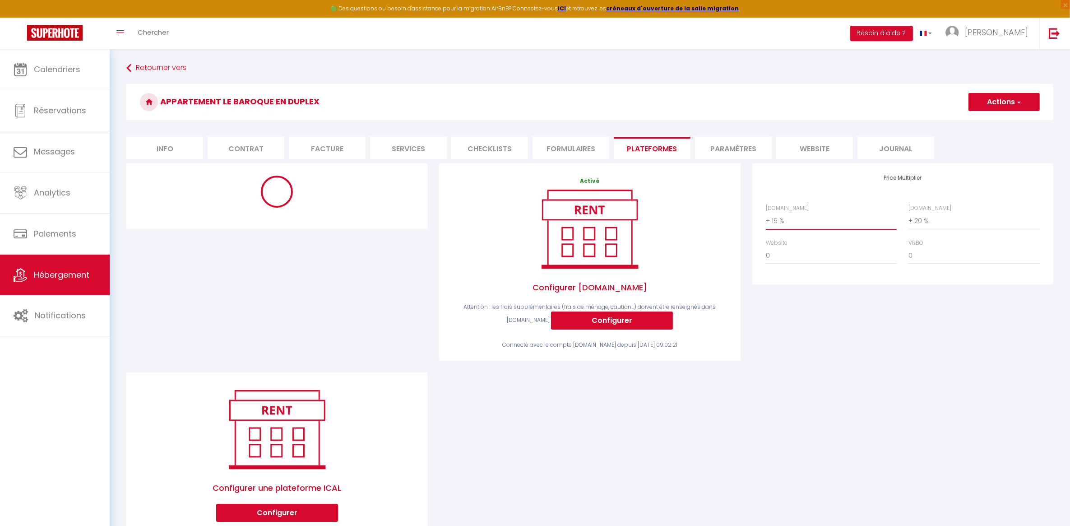
drag, startPoint x: 824, startPoint y: 216, endPoint x: 824, endPoint y: 221, distance: 5.4
click at [824, 216] on select "0 + 1 % + 2 % + 3 % + 4 % + 5 % + 6 % + 7 % + 8 % + 9 %" at bounding box center [831, 220] width 131 height 17
select select "365"
select select "well_reviewed_guests"
select select "EUR"
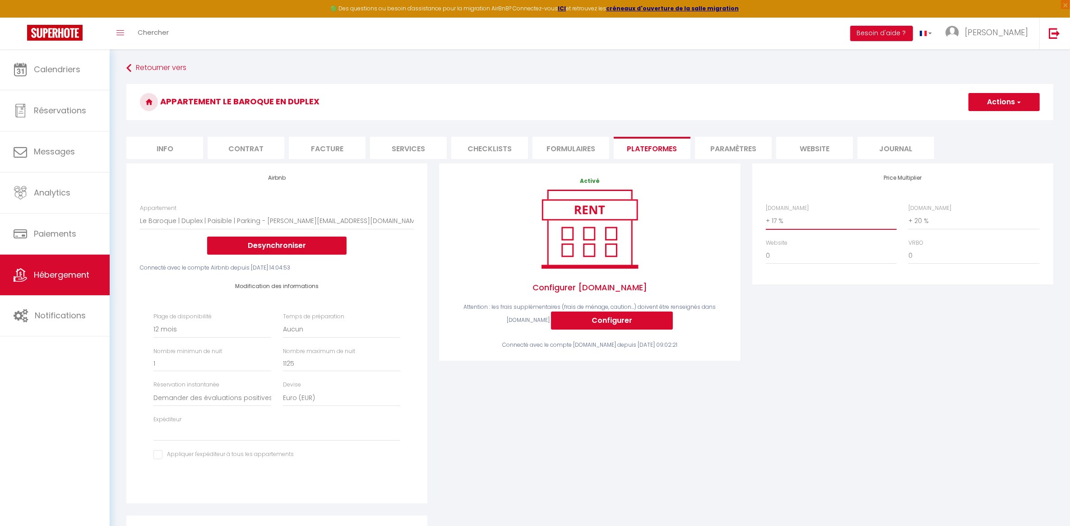
click at [766, 212] on select "0 + 1 % + 2 % + 3 % + 4 % + 5 % + 6 % + 7 % + 8 % + 9 %" at bounding box center [831, 220] width 131 height 17
click at [1006, 89] on h3 "Appartement Le Baroque en duplex" at bounding box center [589, 102] width 927 height 36
click at [1007, 96] on button "Actions" at bounding box center [1003, 102] width 71 height 18
click at [982, 122] on link "Enregistrer" at bounding box center [1003, 122] width 71 height 12
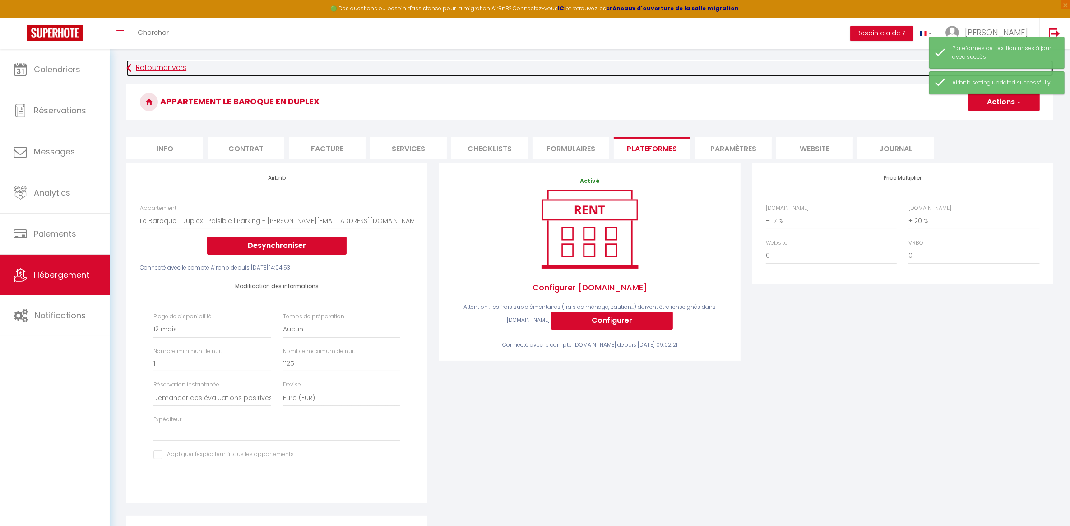
click at [170, 66] on link "Retourner vers" at bounding box center [589, 68] width 927 height 16
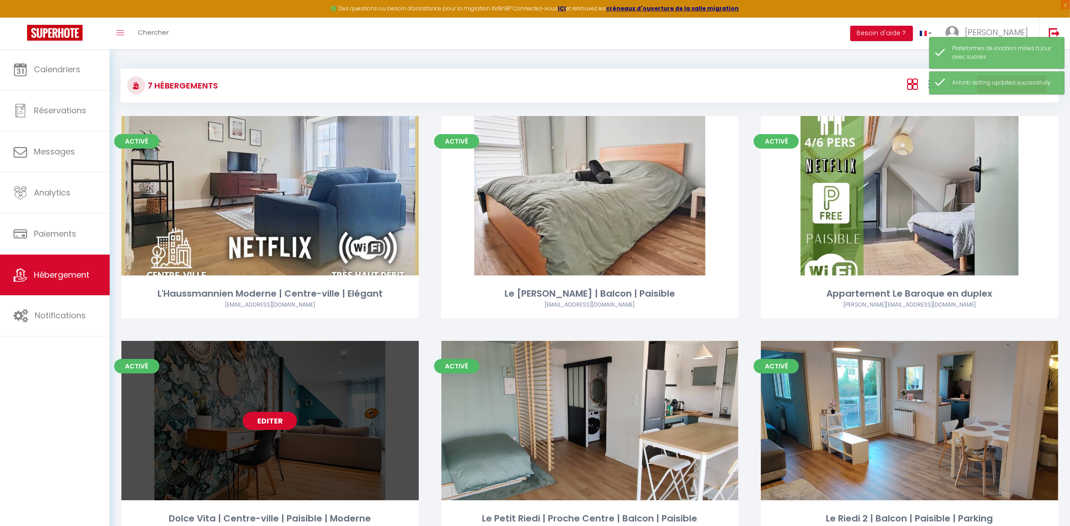
click at [270, 418] on link "Editer" at bounding box center [270, 421] width 54 height 18
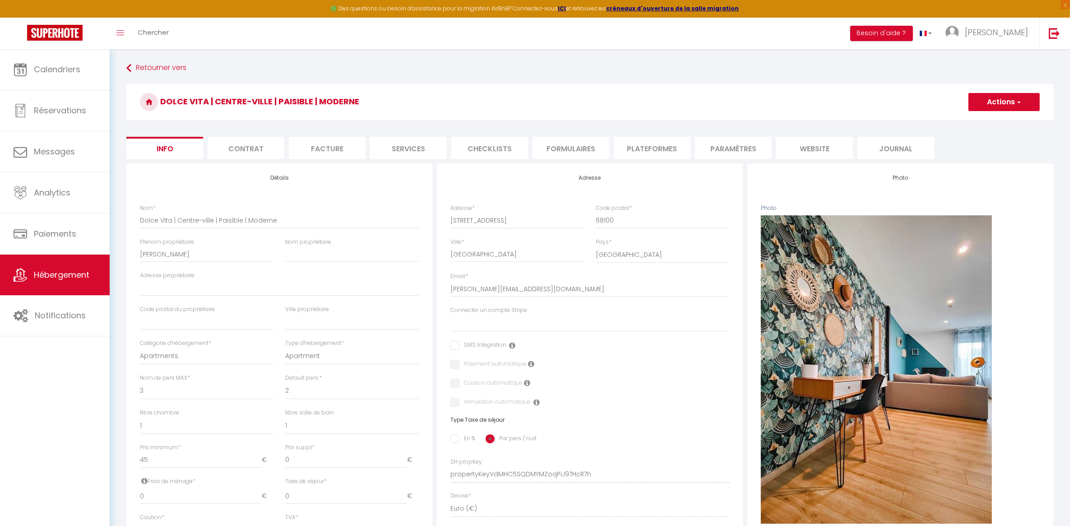
click at [662, 146] on li "Plateformes" at bounding box center [652, 148] width 77 height 22
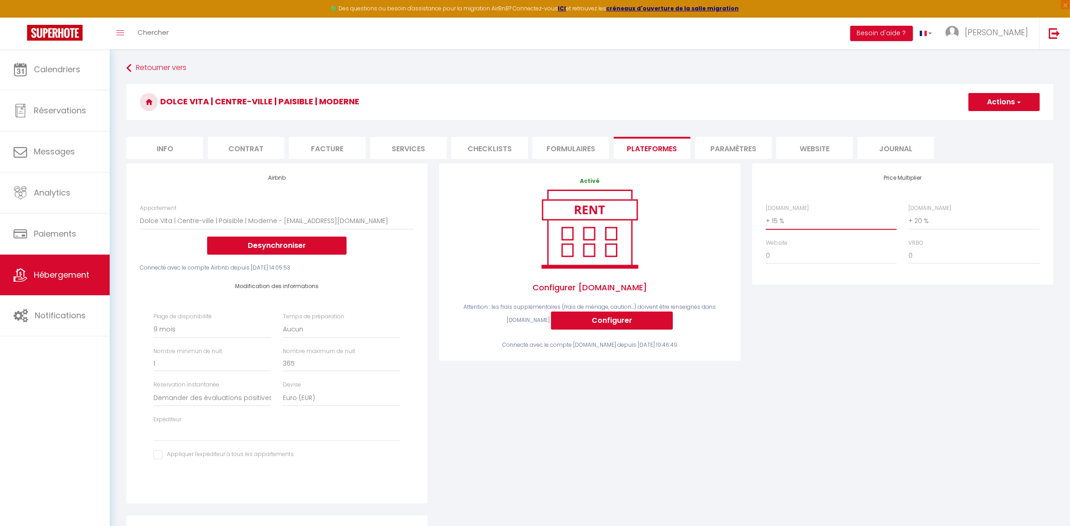
click at [799, 218] on select "0 + 1 % + 2 % + 3 % + 4 % + 5 % + 6 % + 7 % + 8 % + 9 %" at bounding box center [831, 220] width 131 height 17
click at [766, 212] on select "0 + 1 % + 2 % + 3 % + 4 % + 5 % + 6 % + 7 % + 8 % + 9 %" at bounding box center [831, 220] width 131 height 17
click at [1002, 100] on button "Actions" at bounding box center [1003, 102] width 71 height 18
click at [995, 118] on link "Enregistrer" at bounding box center [1003, 122] width 71 height 12
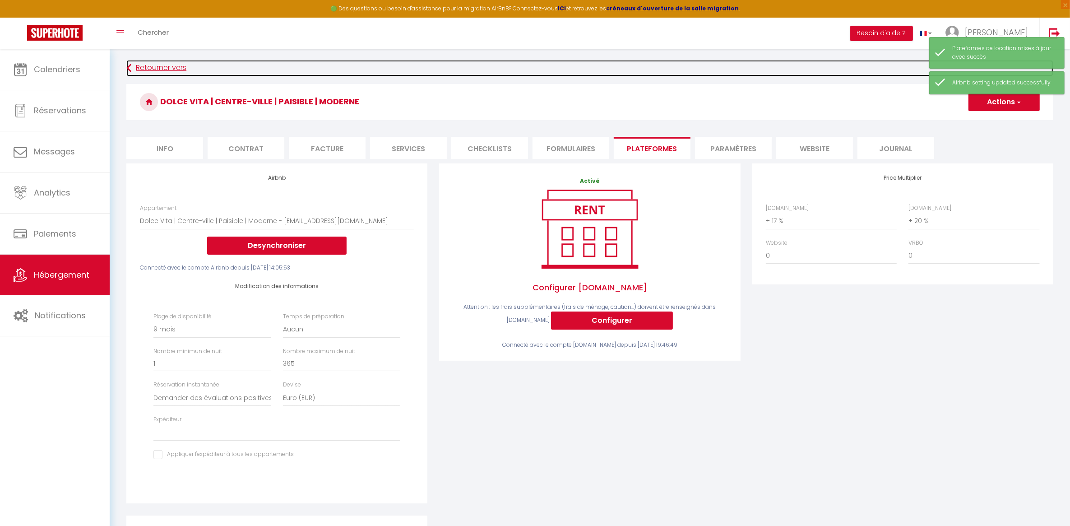
click at [169, 64] on link "Retourner vers" at bounding box center [589, 68] width 927 height 16
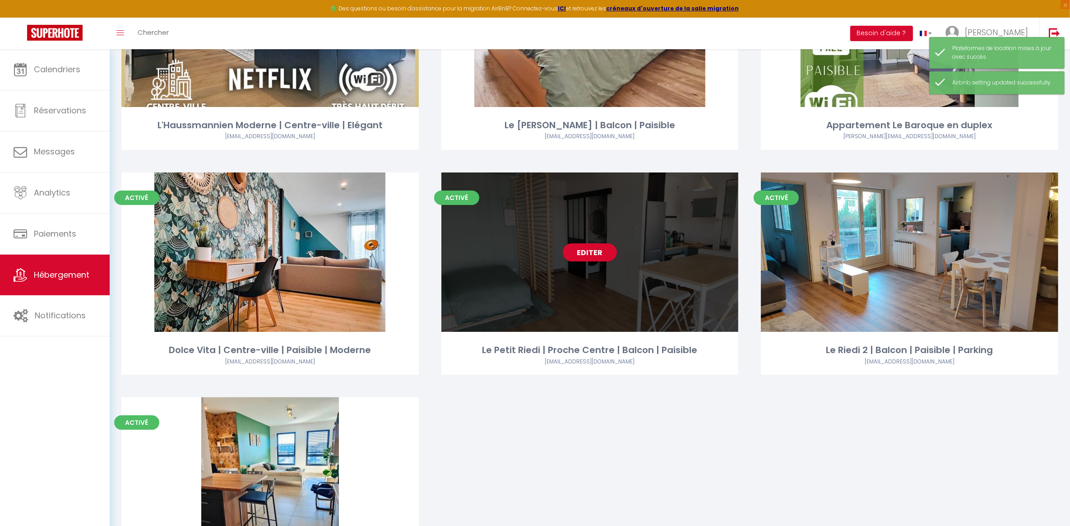
scroll to position [169, 0]
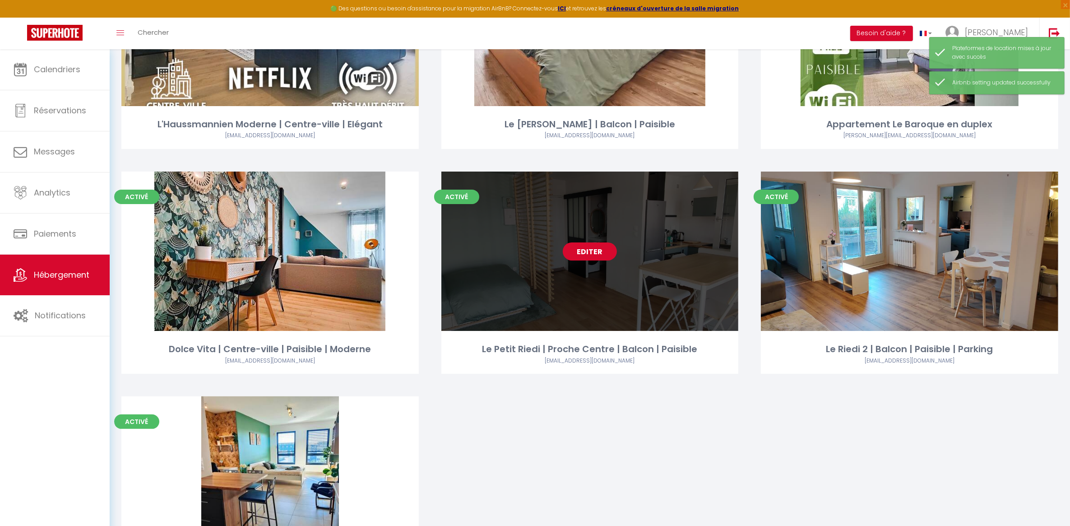
click at [602, 245] on link "Editer" at bounding box center [590, 251] width 54 height 18
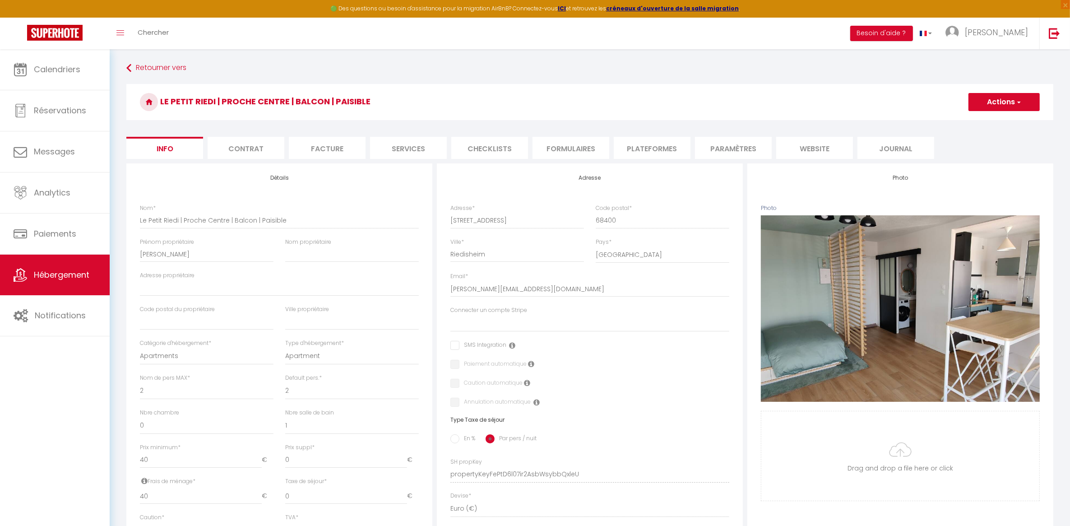
click at [668, 149] on li "Plateformes" at bounding box center [652, 148] width 77 height 22
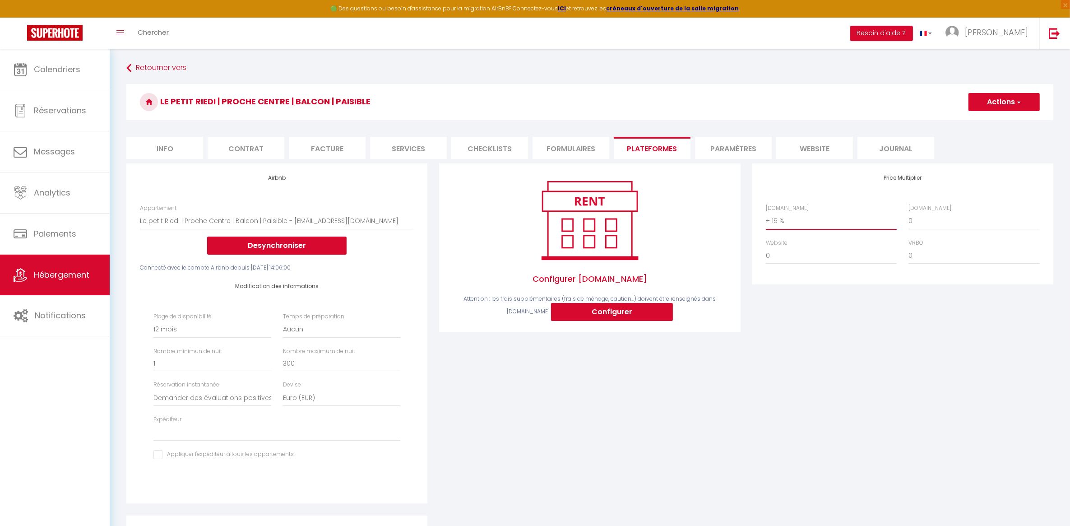
click at [802, 217] on select "0 + 1 % + 2 % + 3 % + 4 % + 5 % + 6 % + 7 % + 8 % + 9 %" at bounding box center [831, 220] width 131 height 17
click at [766, 212] on select "0 + 1 % + 2 % + 3 % + 4 % + 5 % + 6 % + 7 % + 8 % + 9 %" at bounding box center [831, 220] width 131 height 17
click at [991, 98] on button "Actions" at bounding box center [1003, 102] width 71 height 18
click at [989, 123] on link "Enregistrer" at bounding box center [1003, 122] width 71 height 12
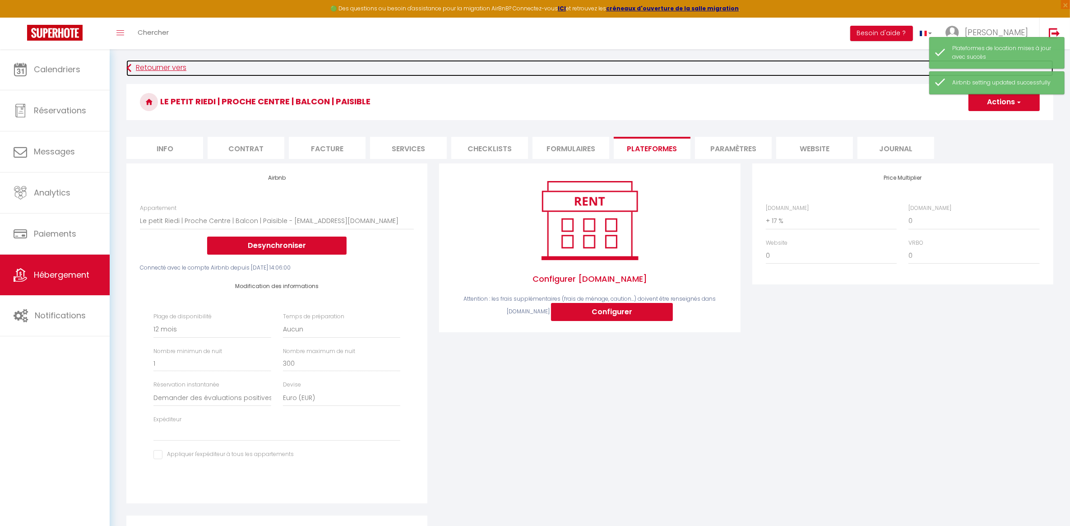
click at [171, 69] on link "Retourner vers" at bounding box center [589, 68] width 927 height 16
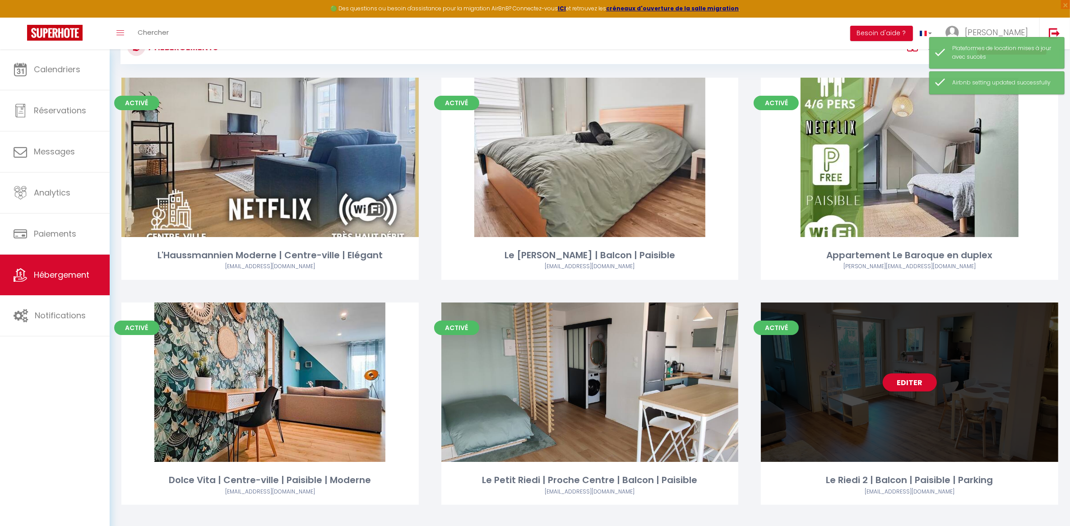
scroll to position [169, 0]
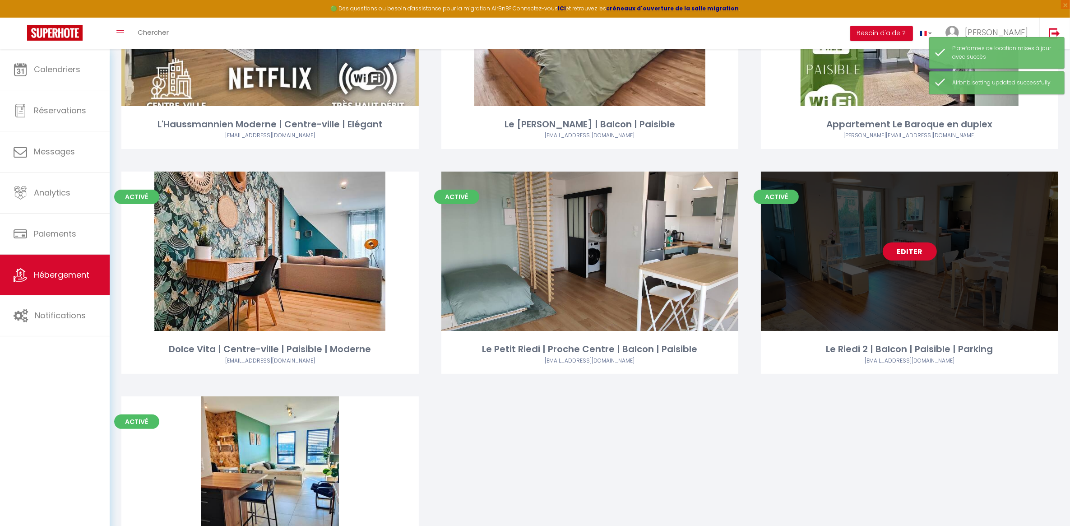
click at [913, 249] on link "Editer" at bounding box center [910, 251] width 54 height 18
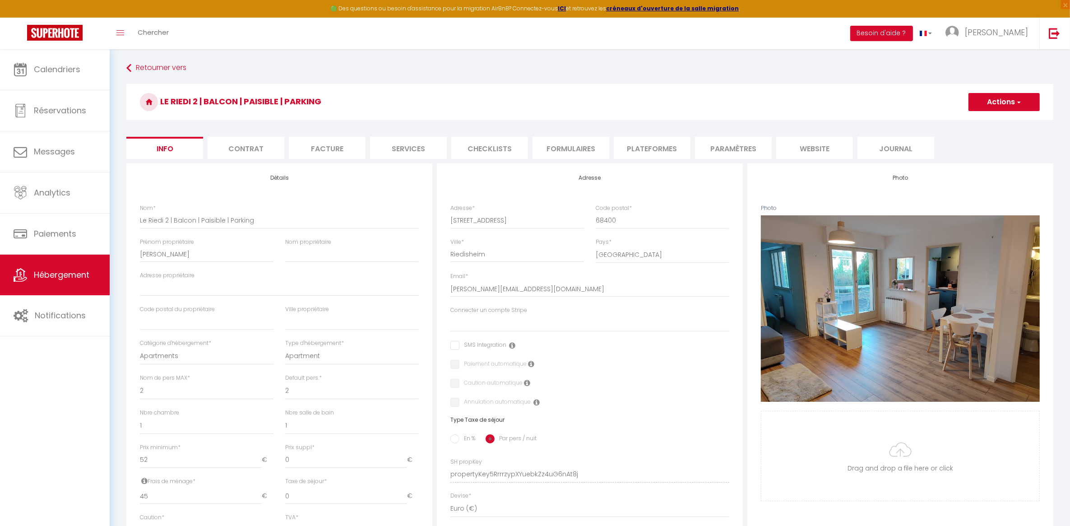
click at [641, 145] on li "Plateformes" at bounding box center [652, 148] width 77 height 22
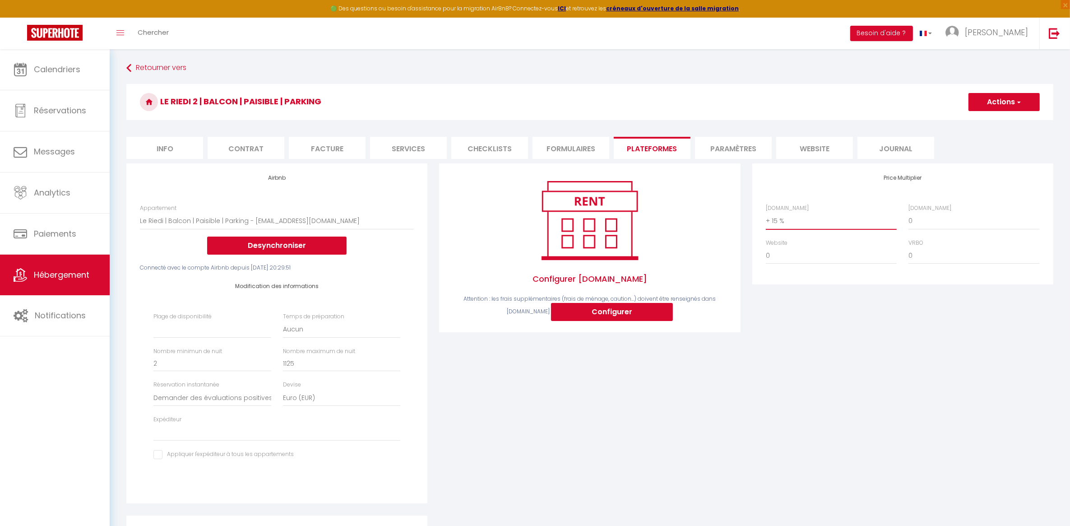
drag, startPoint x: 810, startPoint y: 222, endPoint x: 809, endPoint y: 229, distance: 7.3
click at [810, 222] on select "0 + 1 % + 2 % + 3 % + 4 % + 5 % + 6 % + 7 % + 8 % + 9 %" at bounding box center [831, 220] width 131 height 17
click at [766, 212] on select "0 + 1 % + 2 % + 3 % + 4 % + 5 % + 6 % + 7 % + 8 % + 9 %" at bounding box center [831, 220] width 131 height 17
click at [996, 98] on button "Actions" at bounding box center [1003, 102] width 71 height 18
click at [996, 123] on link "Enregistrer" at bounding box center [1003, 122] width 71 height 12
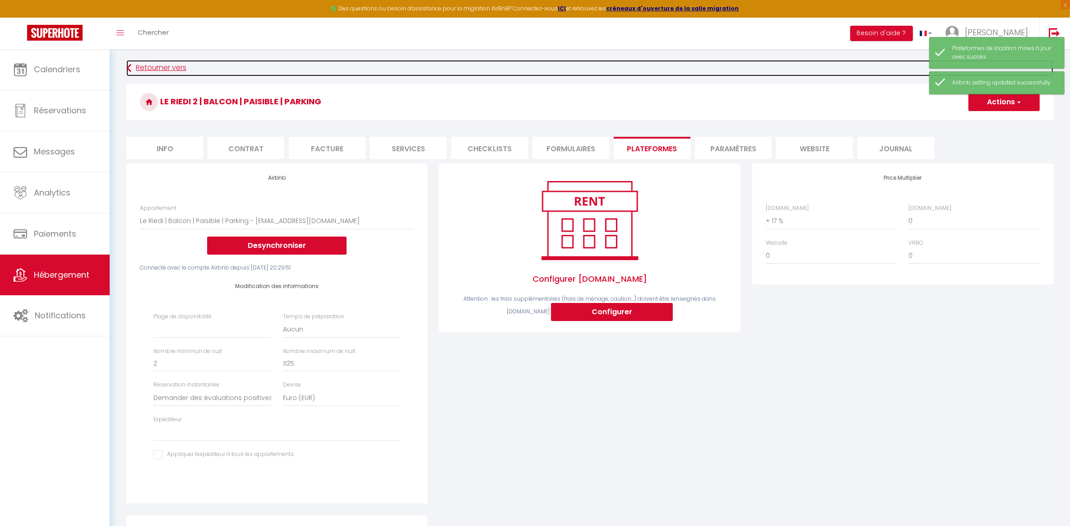
click at [150, 68] on link "Retourner vers" at bounding box center [589, 68] width 927 height 16
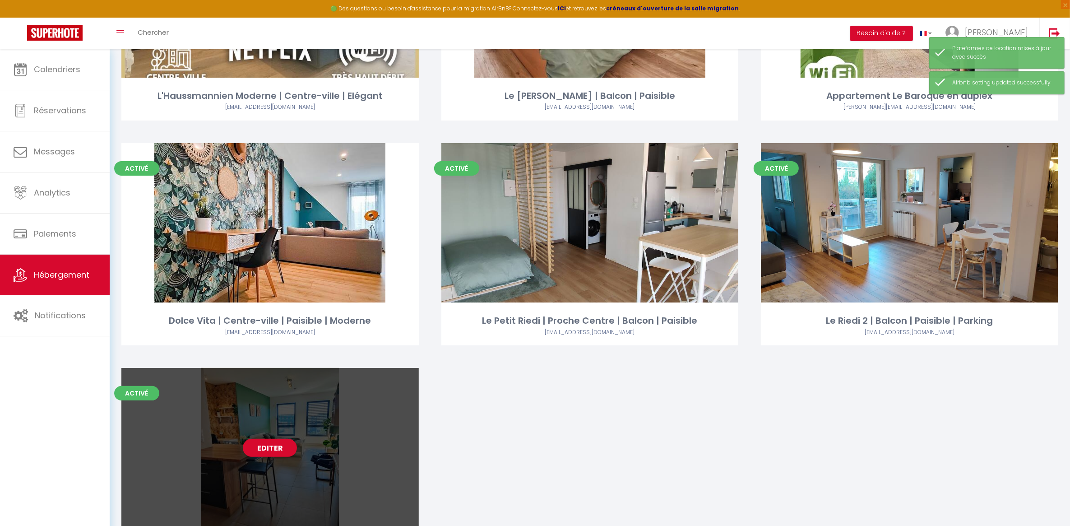
scroll to position [275, 0]
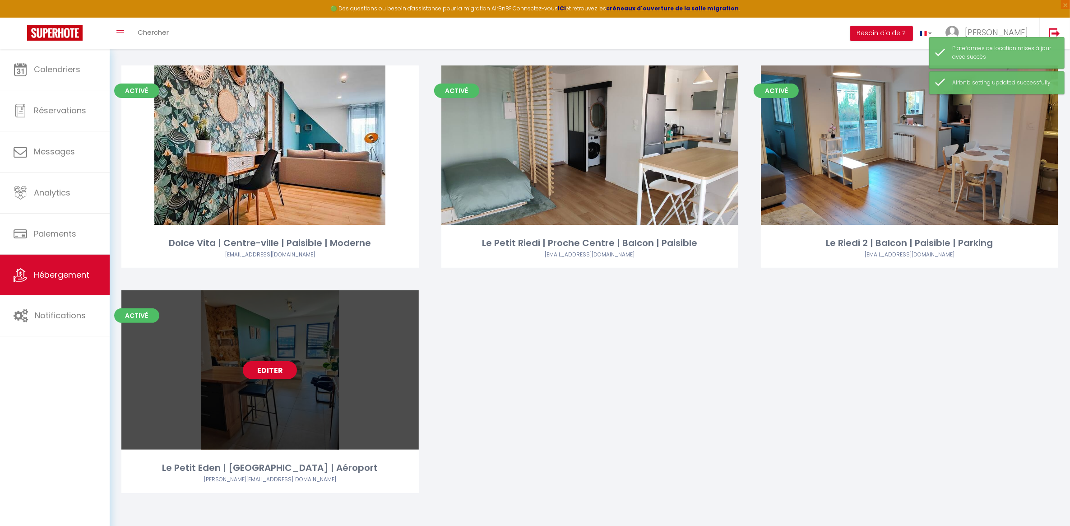
click at [263, 369] on link "Editer" at bounding box center [270, 370] width 54 height 18
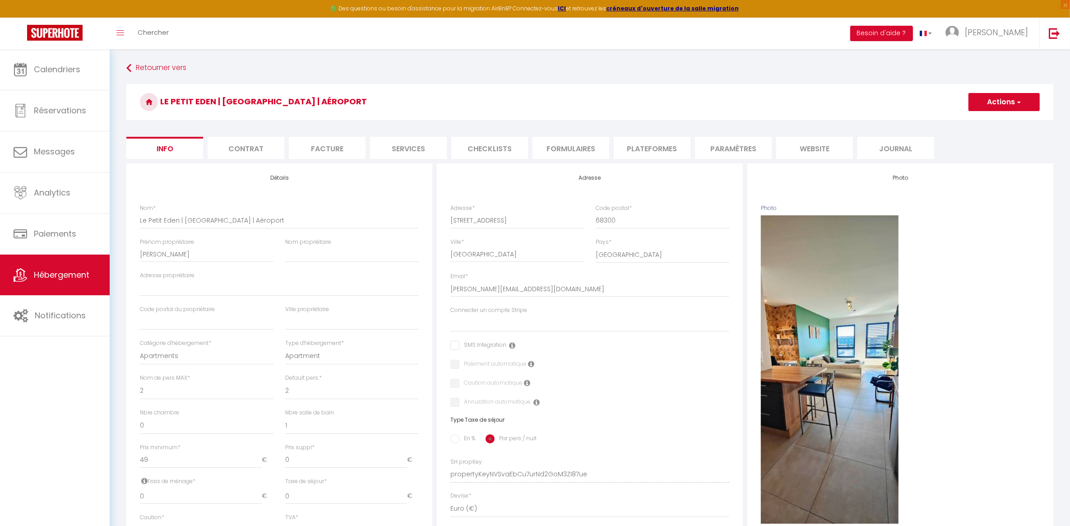
click at [667, 144] on li "Plateformes" at bounding box center [652, 148] width 77 height 22
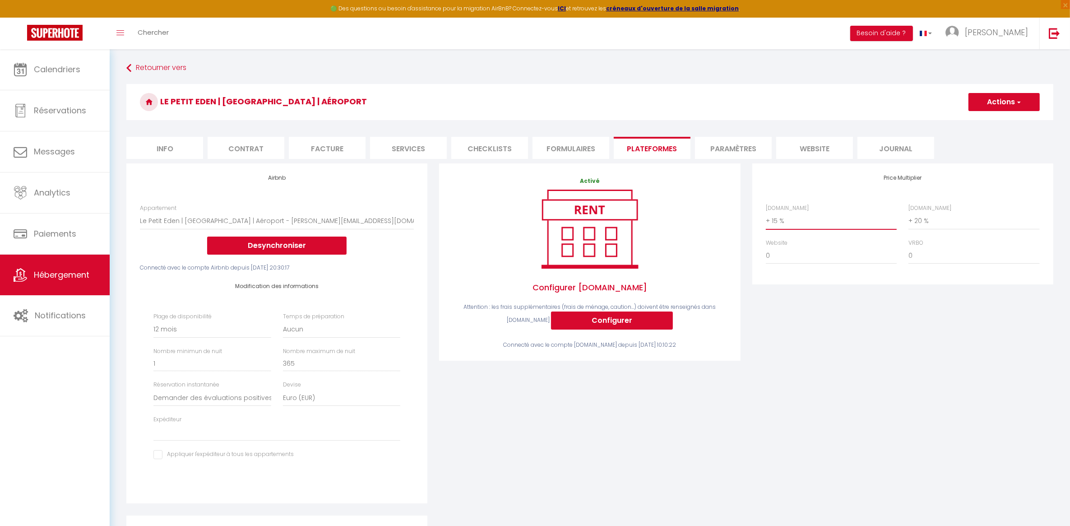
click at [779, 223] on select "0 + 1 % + 2 % + 3 % + 4 % + 5 % + 6 % + 7 % + 8 % + 9 %" at bounding box center [831, 220] width 131 height 17
click at [766, 212] on select "0 + 1 % + 2 % + 3 % + 4 % + 5 % + 6 % + 7 % + 8 % + 9 %" at bounding box center [831, 220] width 131 height 17
click at [1009, 105] on button "Actions" at bounding box center [1003, 102] width 71 height 18
click at [991, 119] on link "Enregistrer" at bounding box center [1003, 122] width 71 height 12
